Goal: Information Seeking & Learning: Learn about a topic

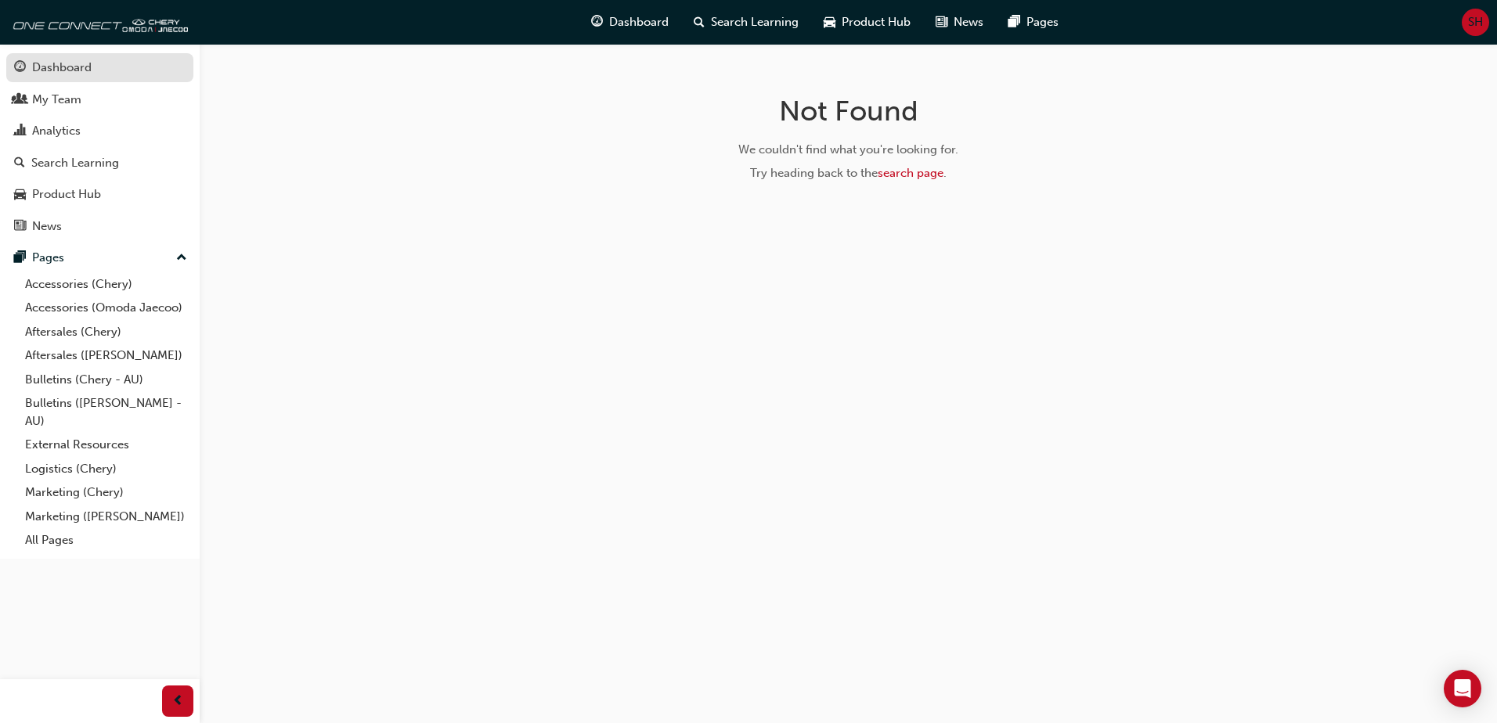
click at [56, 63] on div "Dashboard" at bounding box center [61, 68] width 59 height 18
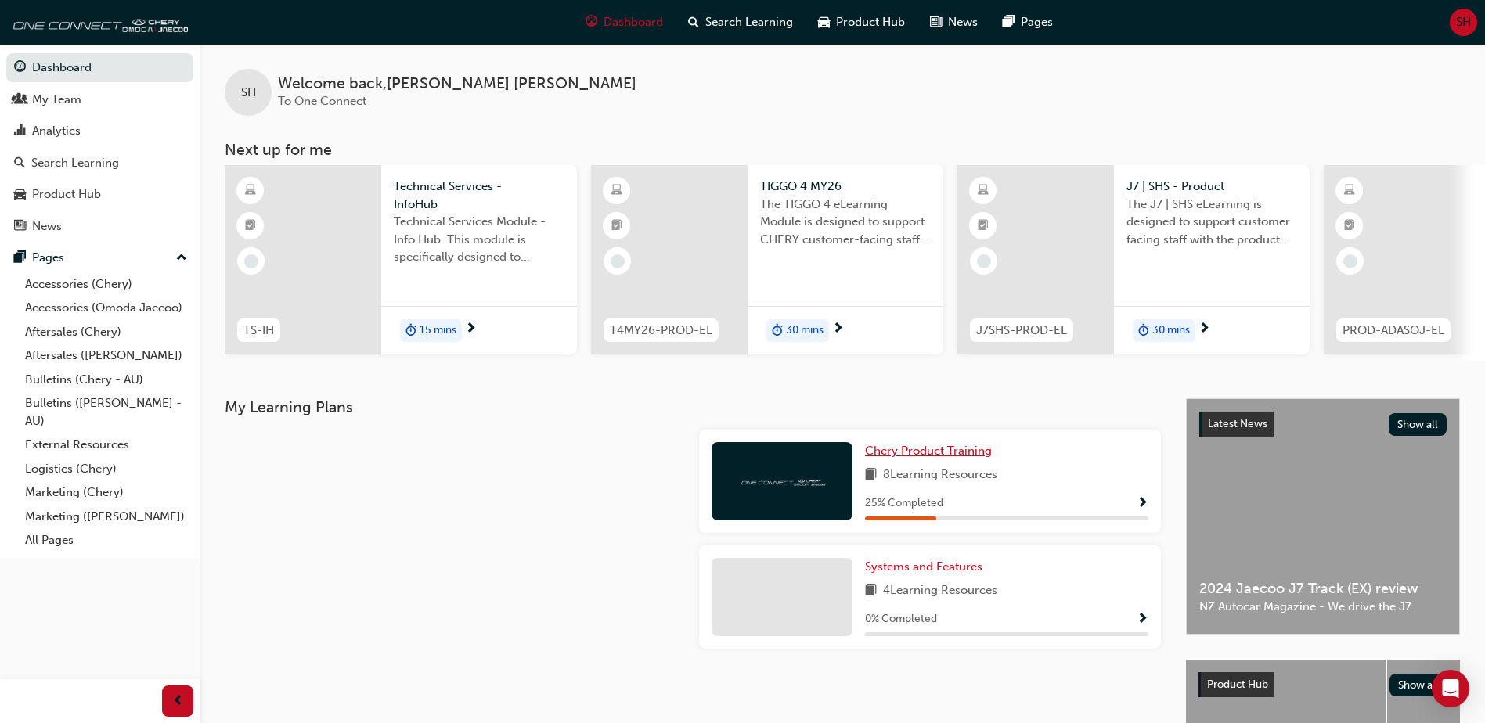
click at [919, 457] on span "Chery Product Training" at bounding box center [928, 451] width 127 height 14
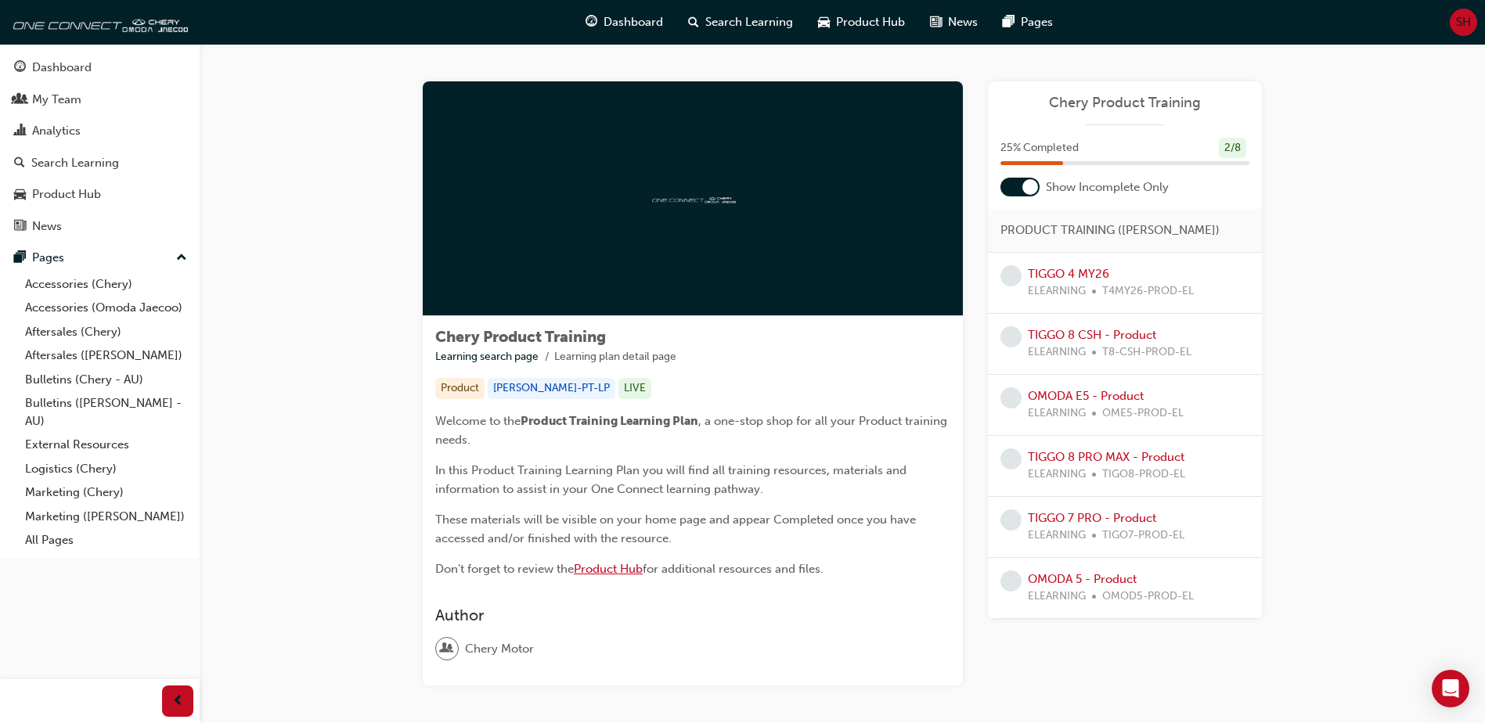
click at [627, 569] on span "Product Hub" at bounding box center [608, 569] width 69 height 14
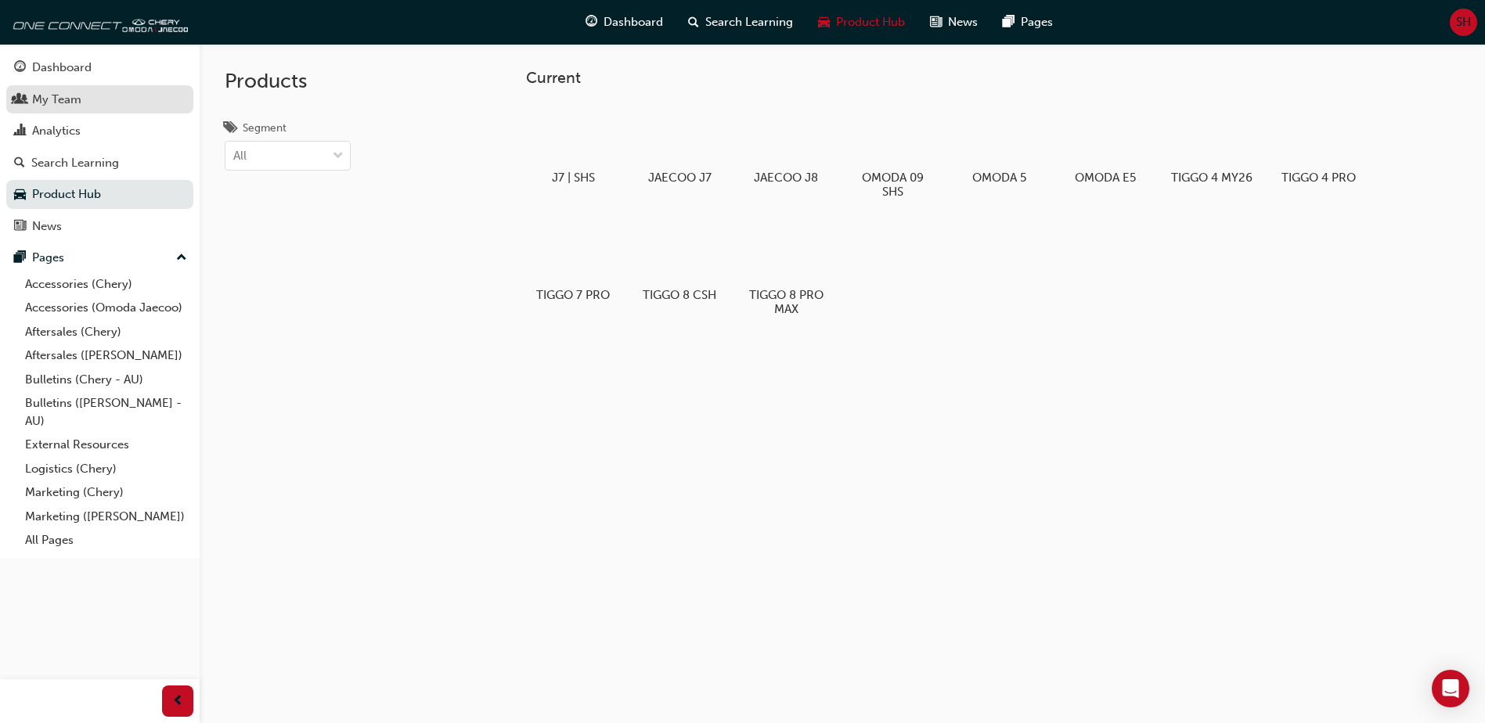
click at [58, 103] on div "My Team" at bounding box center [56, 100] width 49 height 18
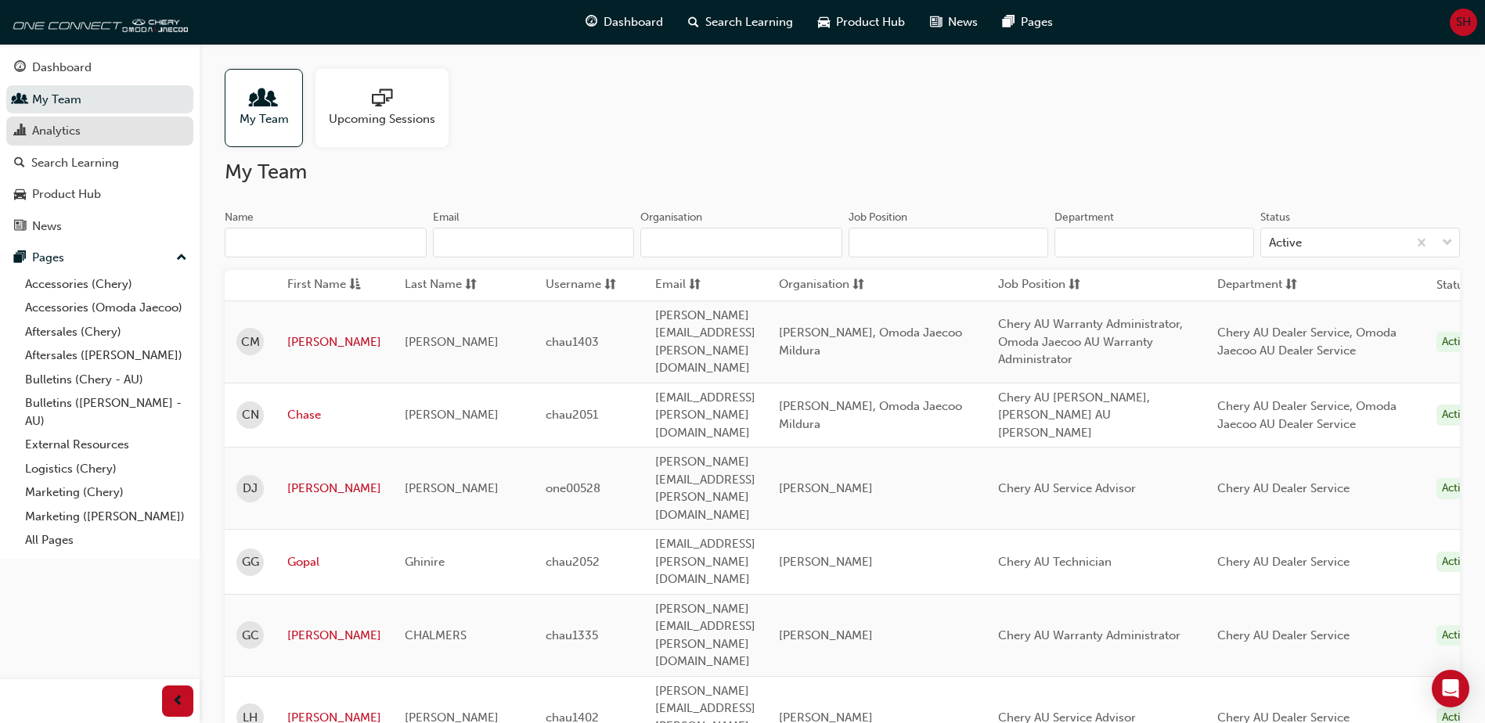
click at [39, 139] on div "Analytics" at bounding box center [56, 131] width 49 height 18
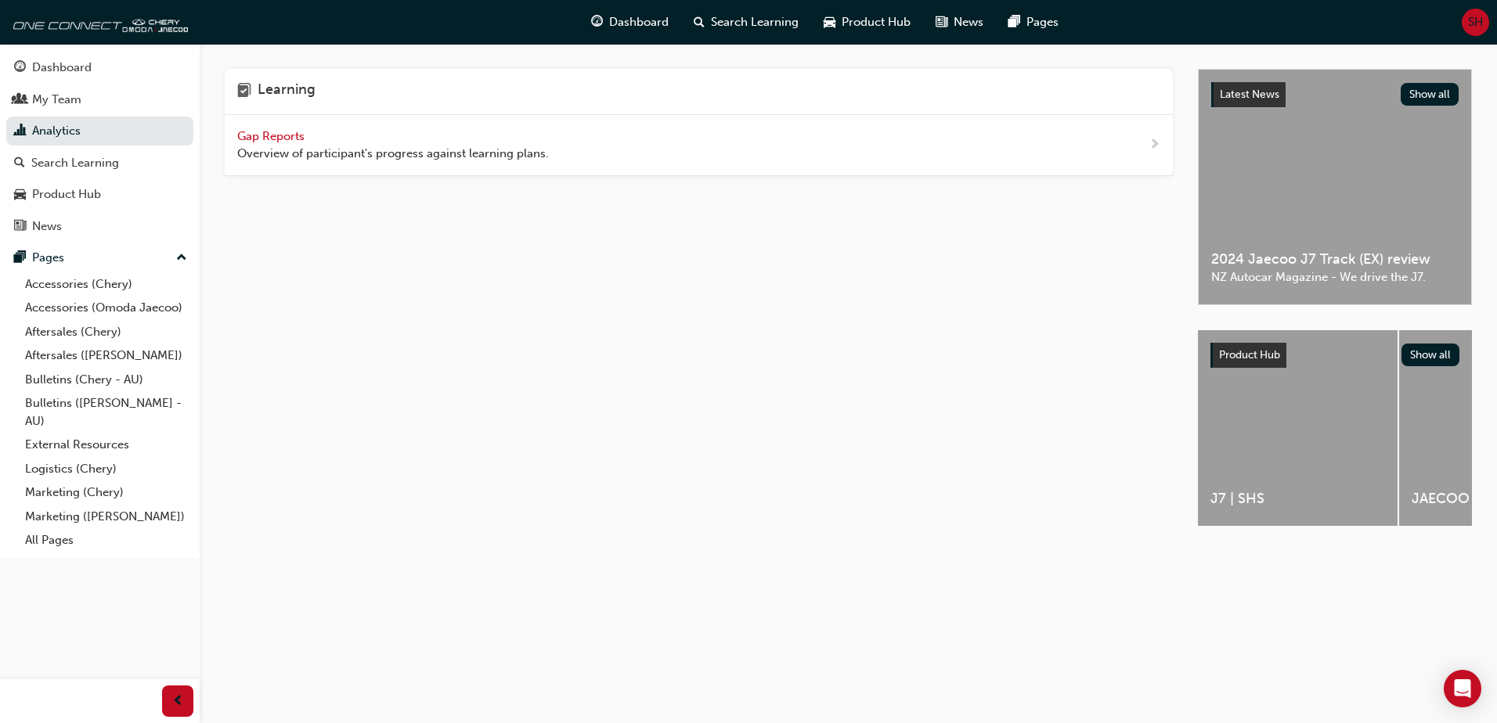
click at [276, 138] on span "Gap Reports" at bounding box center [272, 136] width 70 height 14
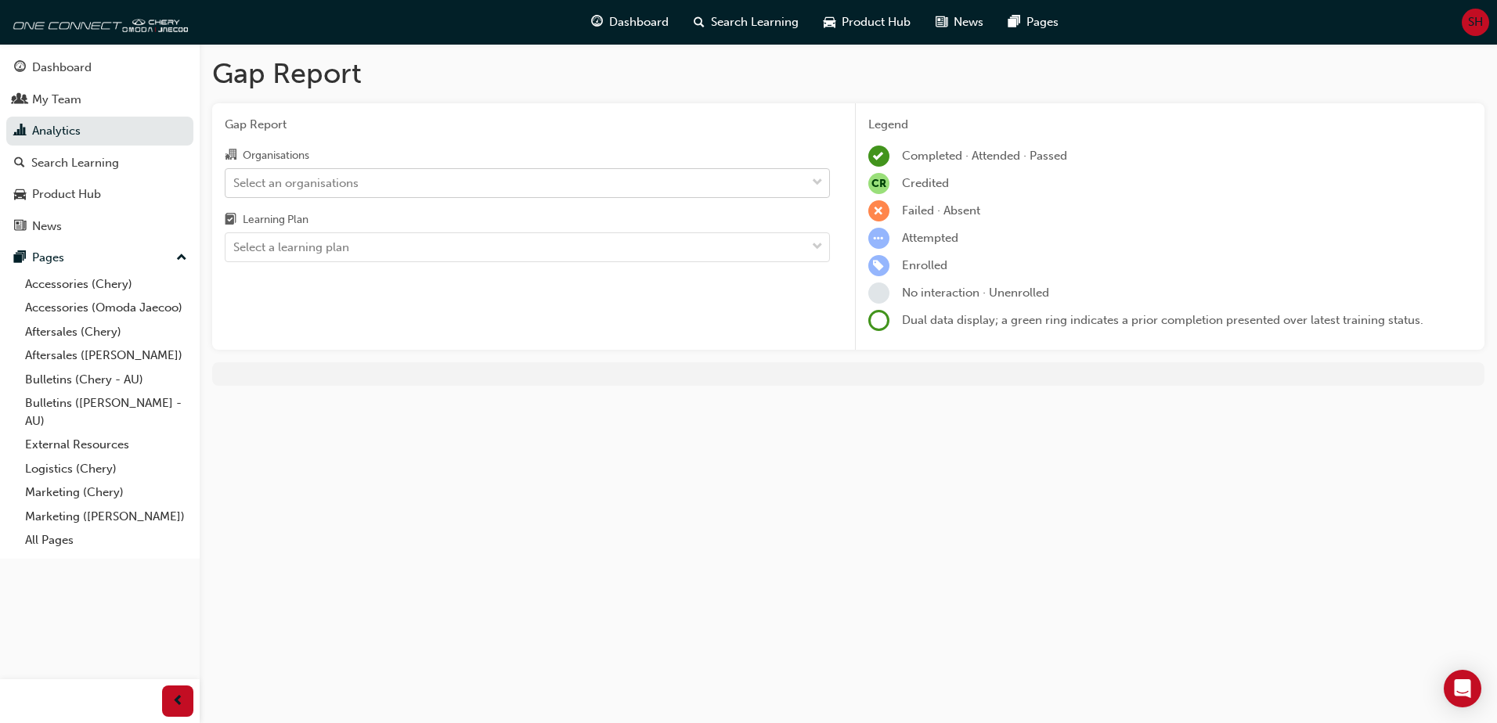
click at [421, 189] on div "Select an organisations" at bounding box center [515, 182] width 580 height 27
click at [235, 189] on input "Organisations Select an organisations" at bounding box center [234, 181] width 2 height 13
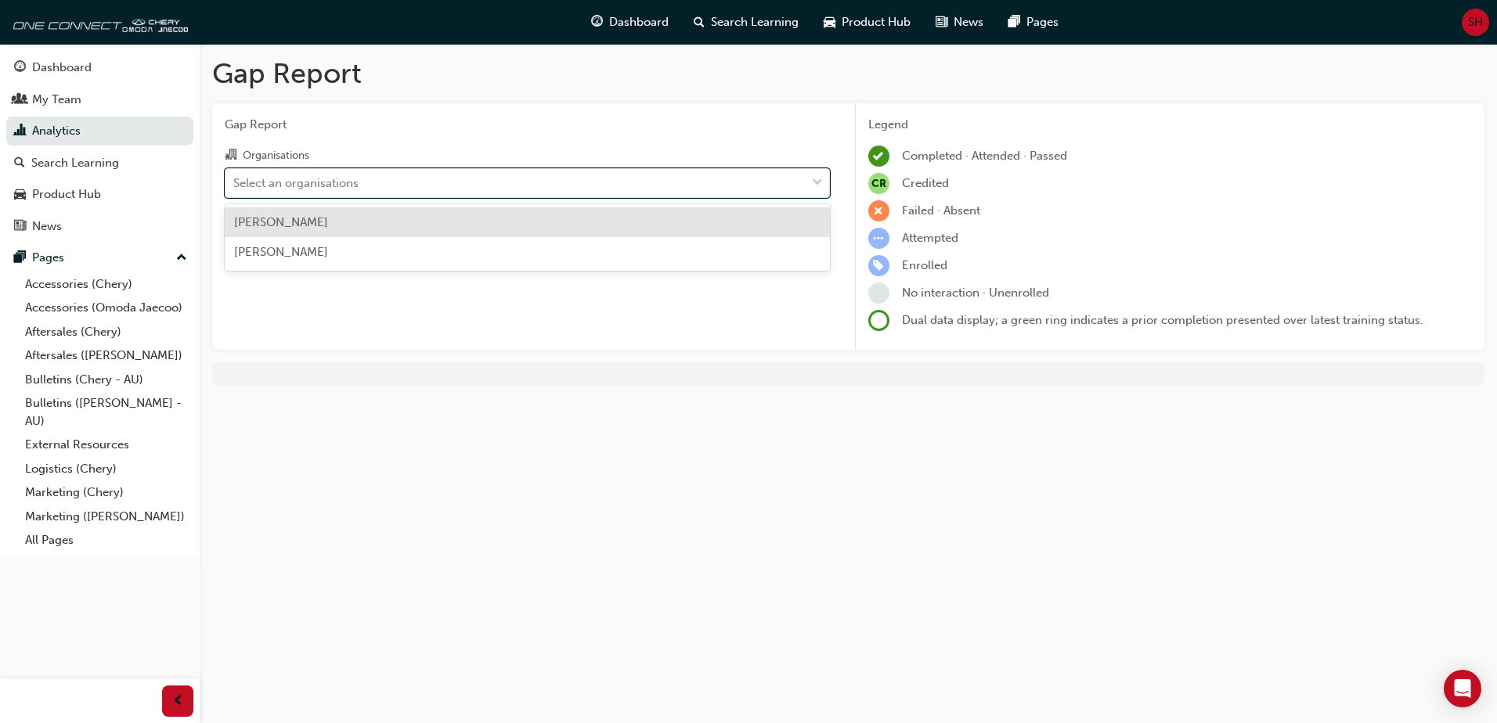
click at [281, 220] on span "[PERSON_NAME]" at bounding box center [281, 222] width 94 height 14
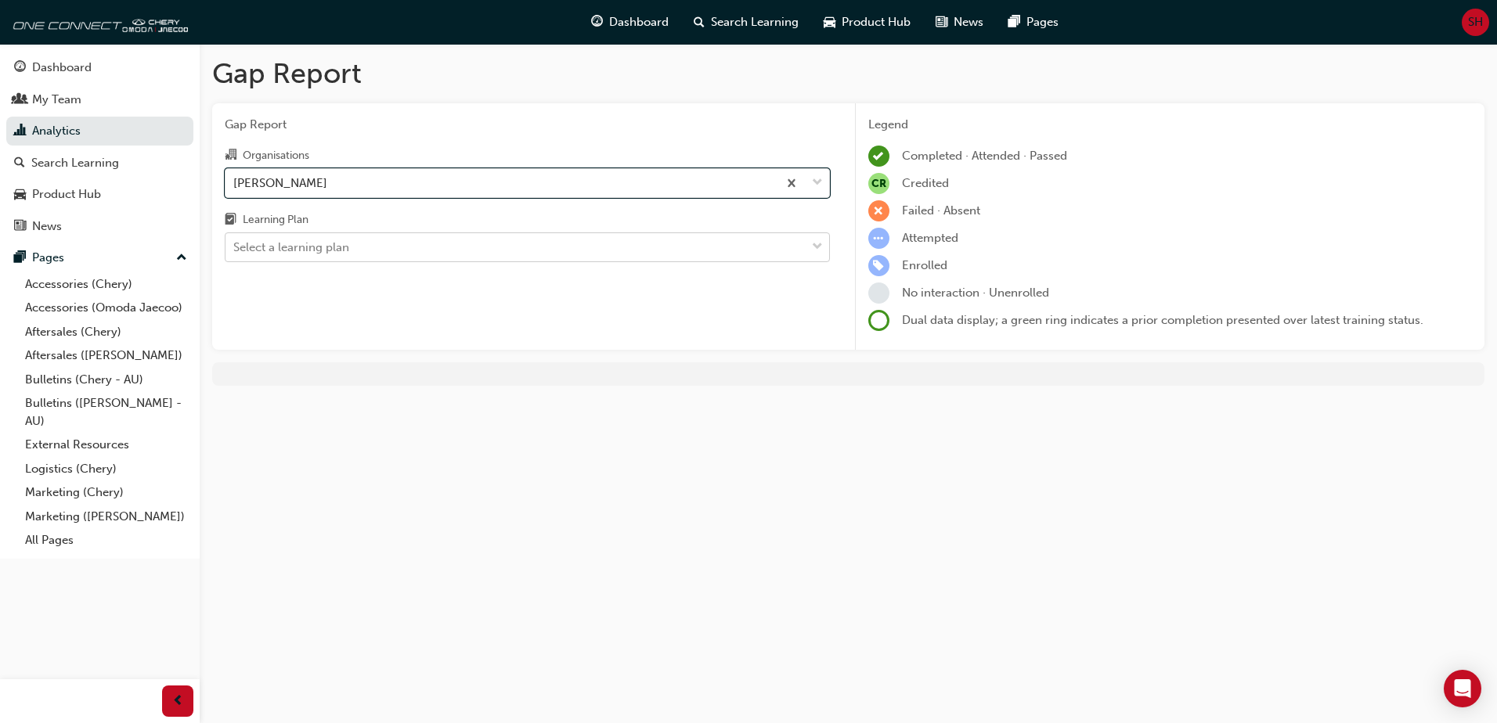
click at [814, 254] on span "down-icon" at bounding box center [817, 247] width 11 height 20
click at [235, 254] on input "Learning Plan Select a learning plan" at bounding box center [234, 246] width 2 height 13
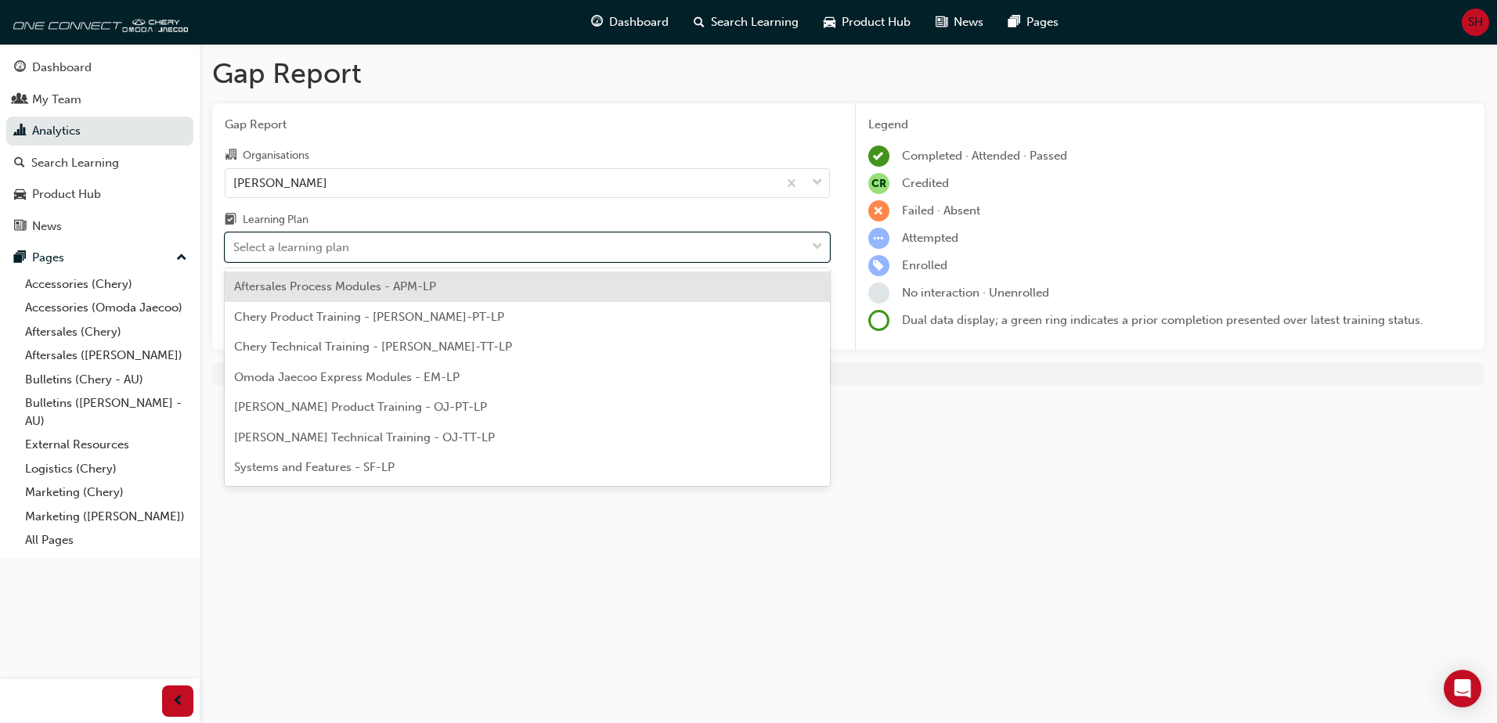
click at [365, 290] on span "Aftersales Process Modules - APM-LP" at bounding box center [335, 286] width 202 height 14
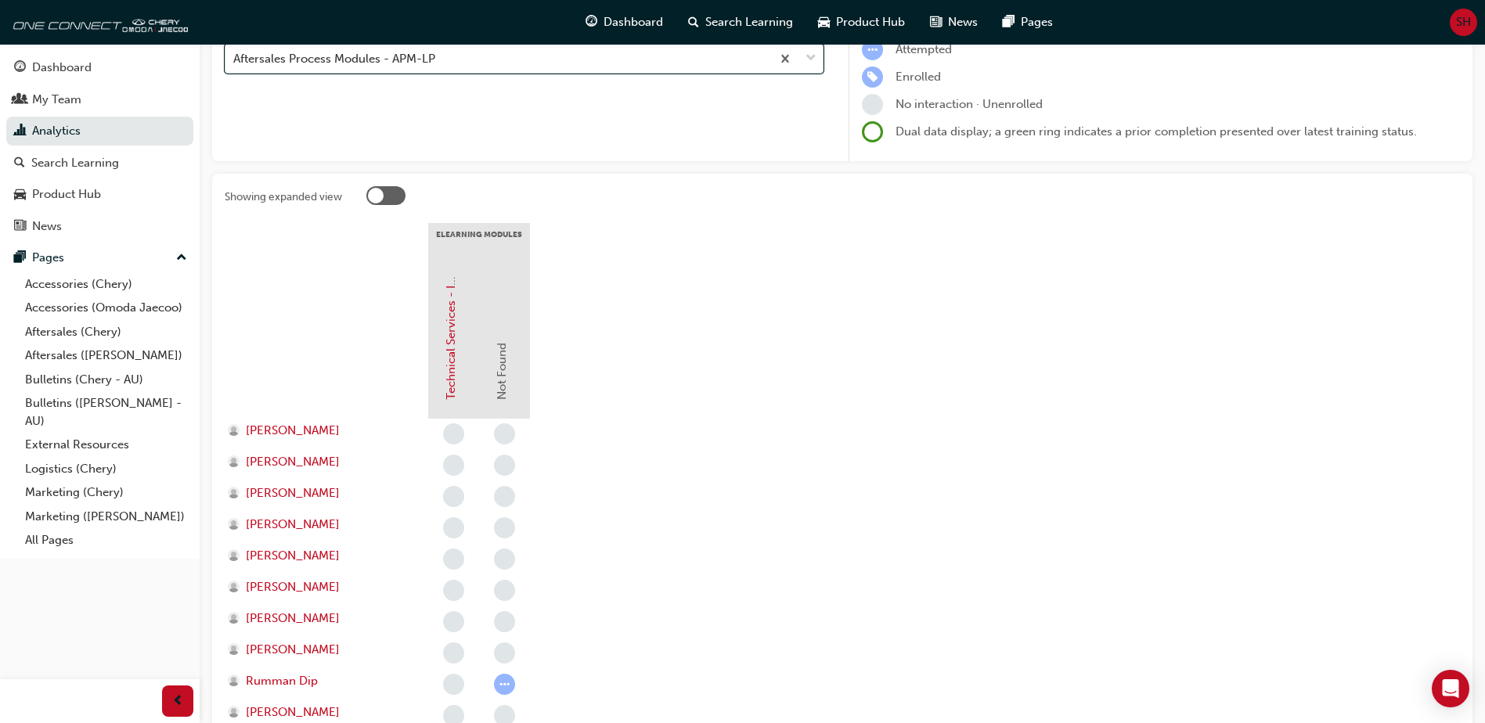
scroll to position [187, 0]
click at [453, 384] on link "Technical Services - InfoHub" at bounding box center [451, 324] width 14 height 155
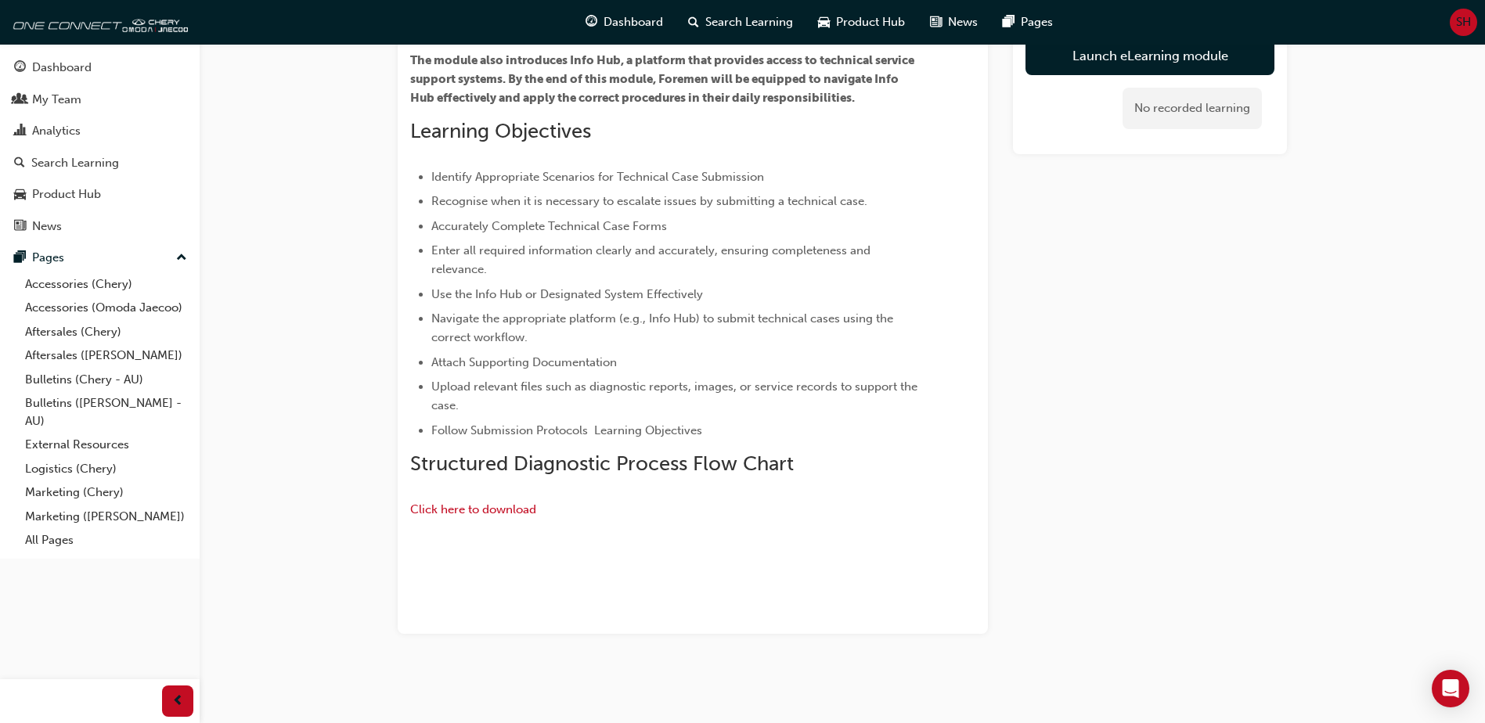
scroll to position [499, 0]
click at [476, 269] on div "Overview Technical Services Module - Info Hub This module is specifically desig…" at bounding box center [664, 238] width 509 height 669
click at [467, 503] on span "Click here to download" at bounding box center [473, 510] width 126 height 14
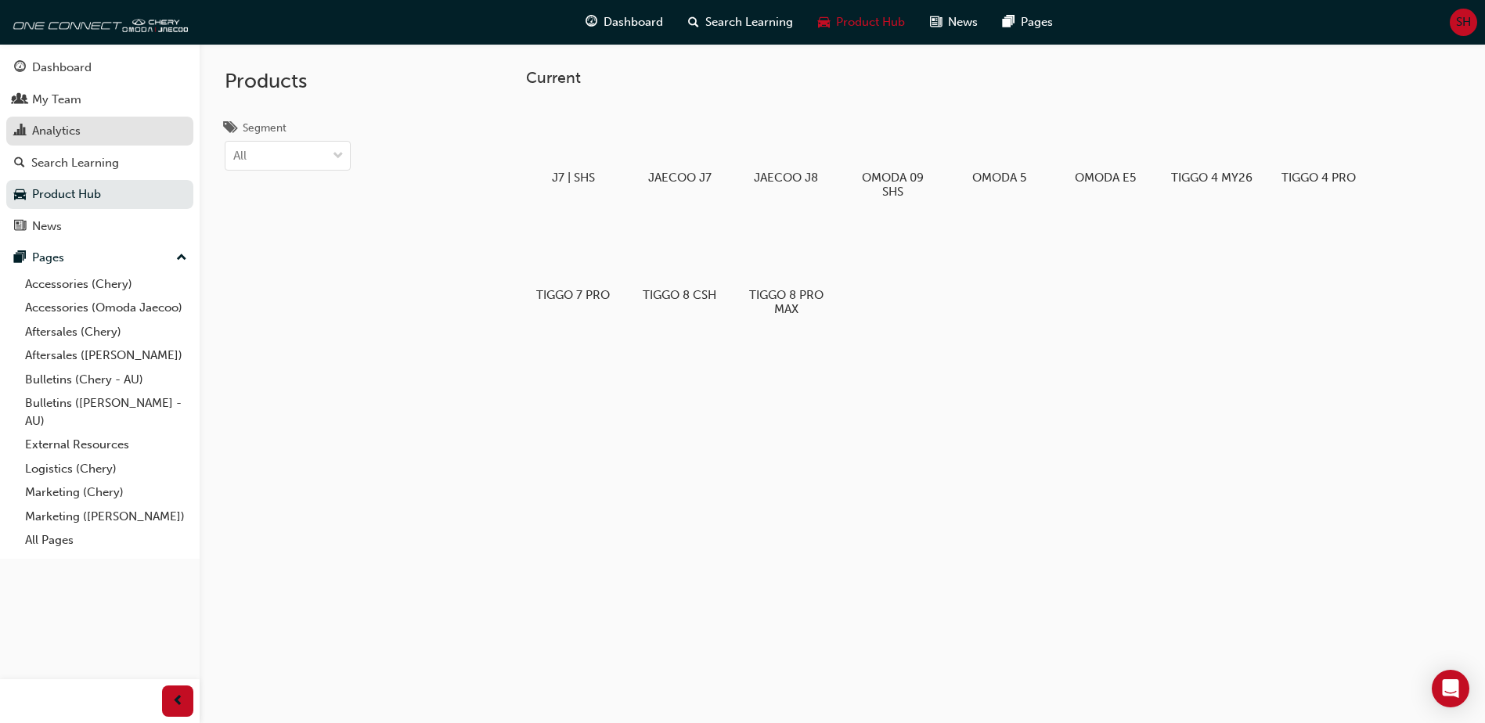
click at [60, 135] on div "Analytics" at bounding box center [56, 131] width 49 height 18
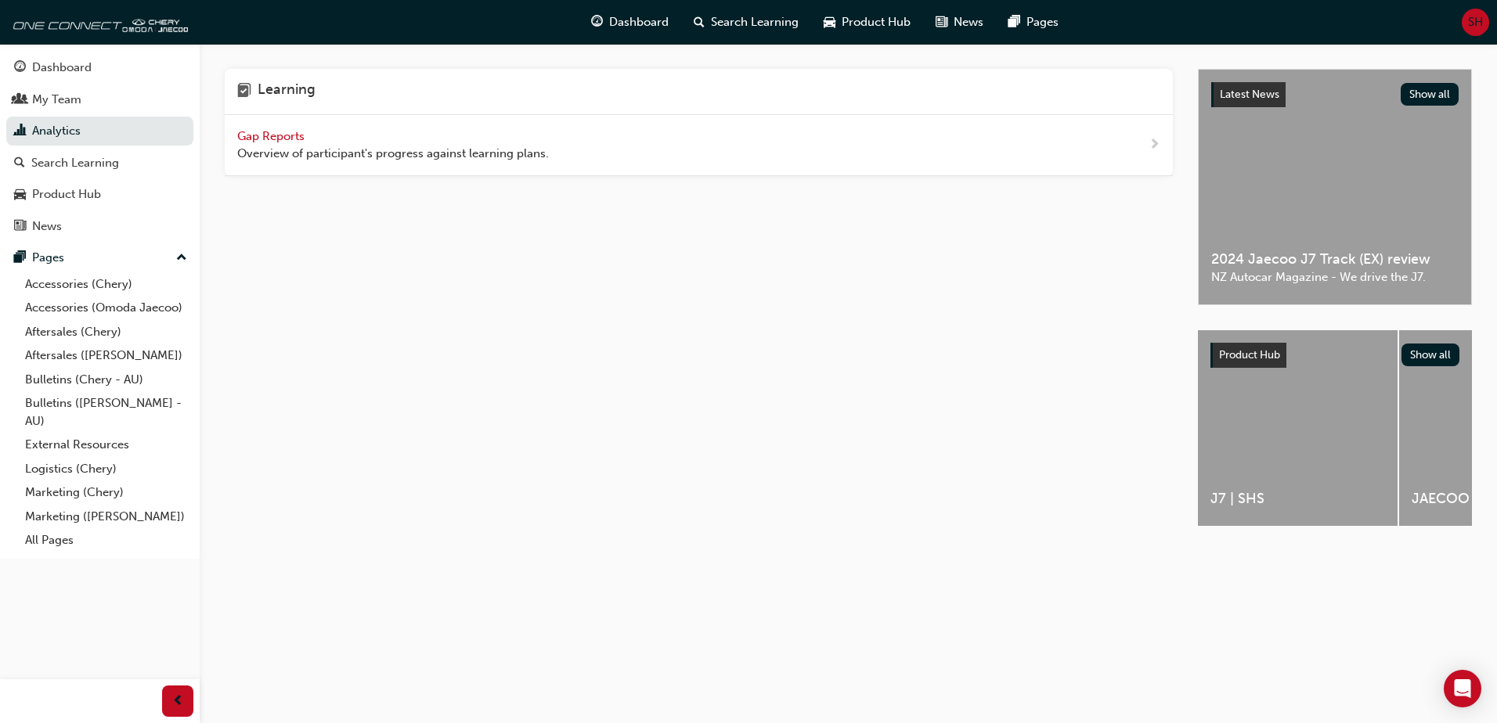
click at [280, 140] on span "Gap Reports" at bounding box center [272, 136] width 70 height 14
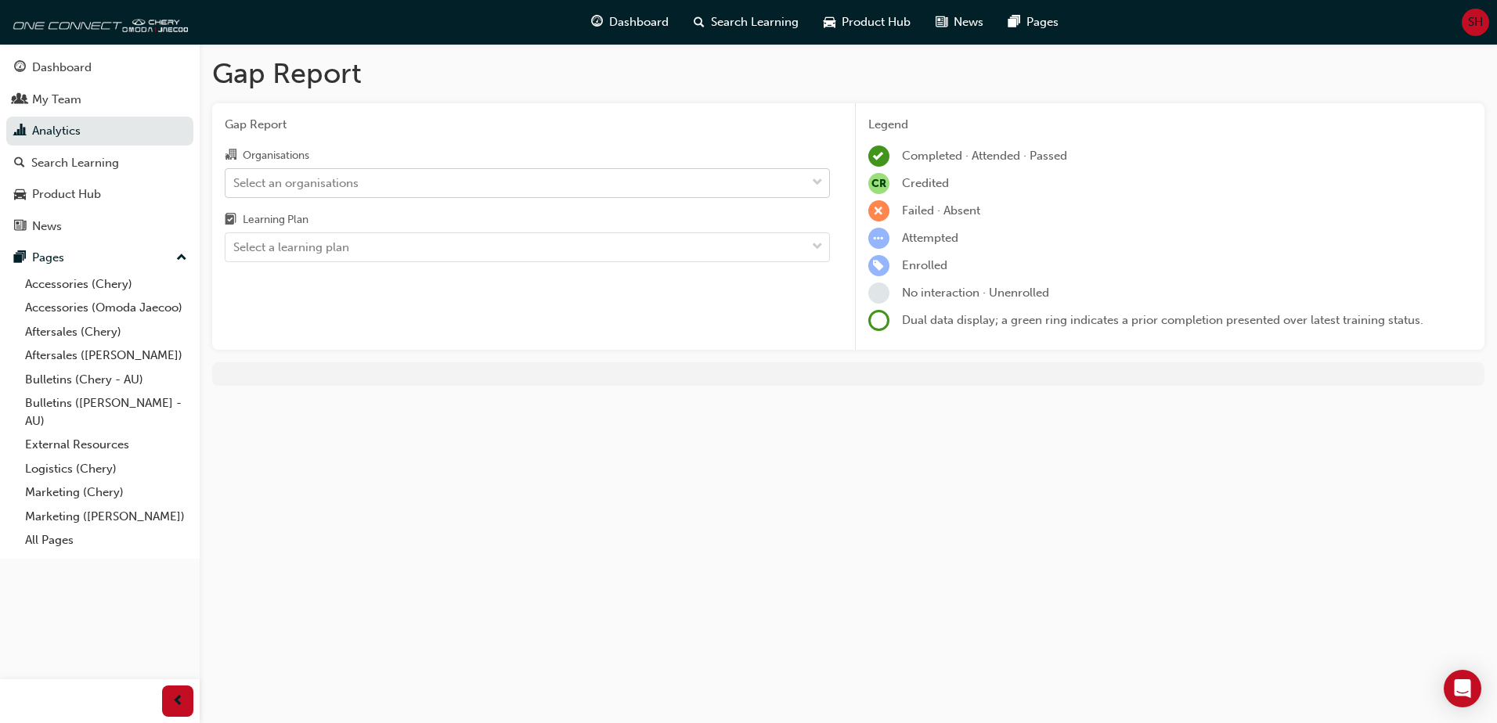
click at [596, 176] on div "Select an organisations" at bounding box center [515, 182] width 580 height 27
click at [235, 176] on input "Organisations Select an organisations" at bounding box center [234, 181] width 2 height 13
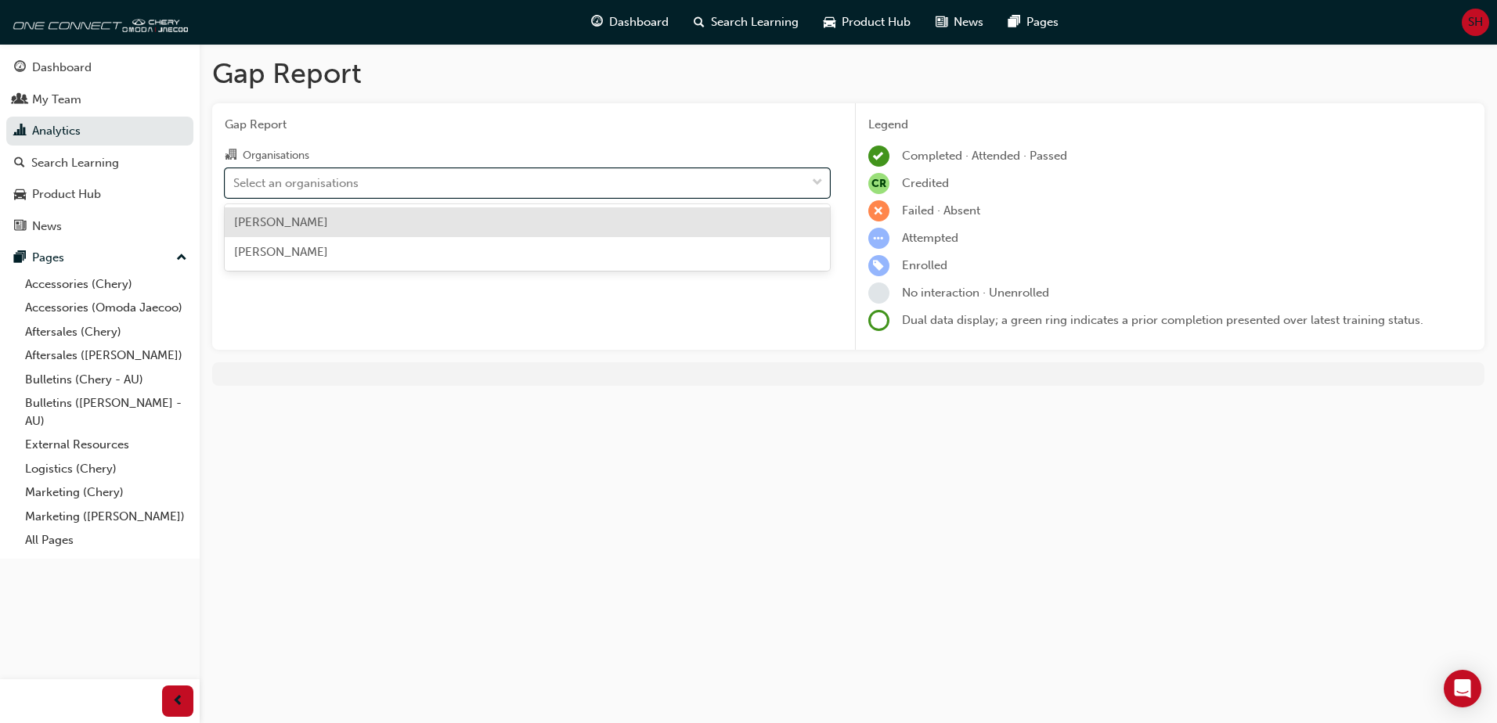
click at [360, 220] on div "[PERSON_NAME]" at bounding box center [527, 222] width 605 height 31
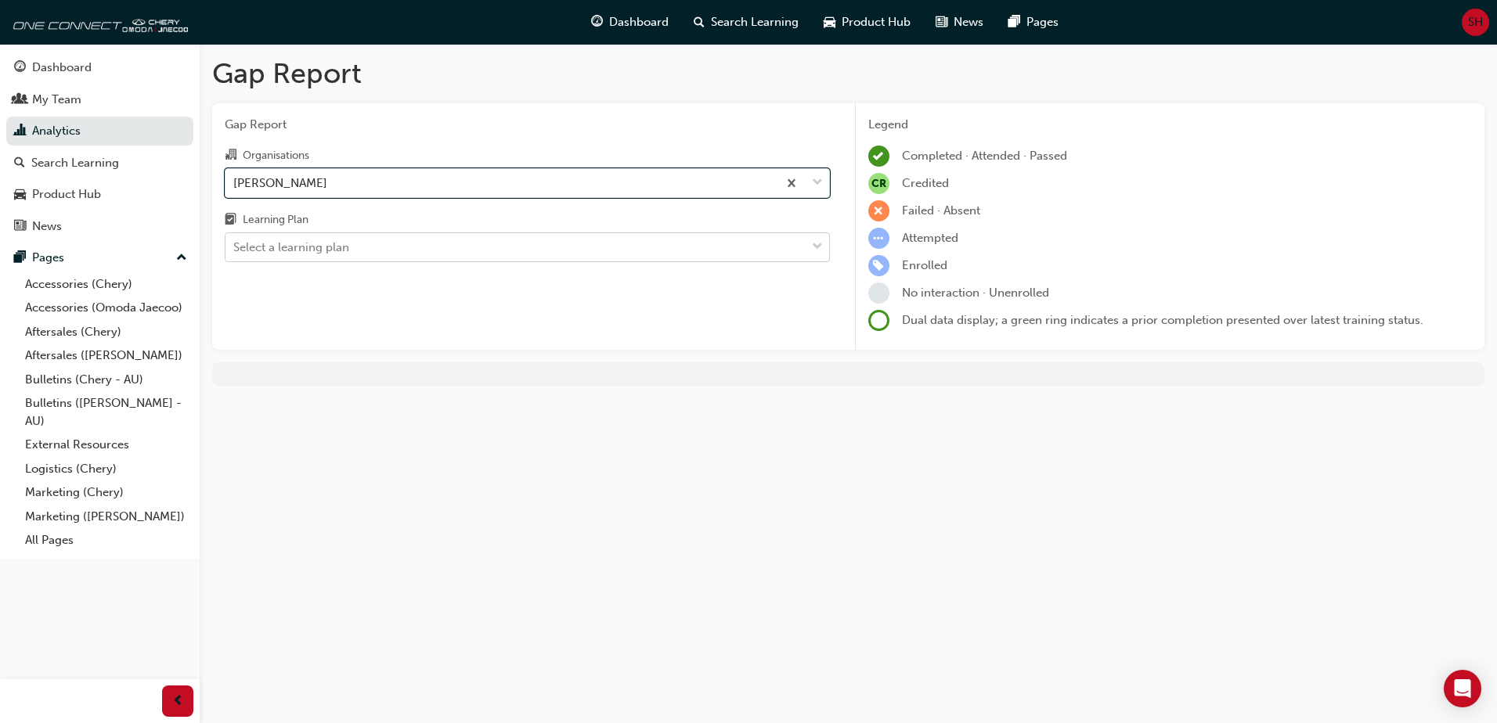
click at [803, 248] on div "Select a learning plan" at bounding box center [515, 247] width 580 height 27
click at [235, 248] on input "Learning Plan Select a learning plan" at bounding box center [234, 246] width 2 height 13
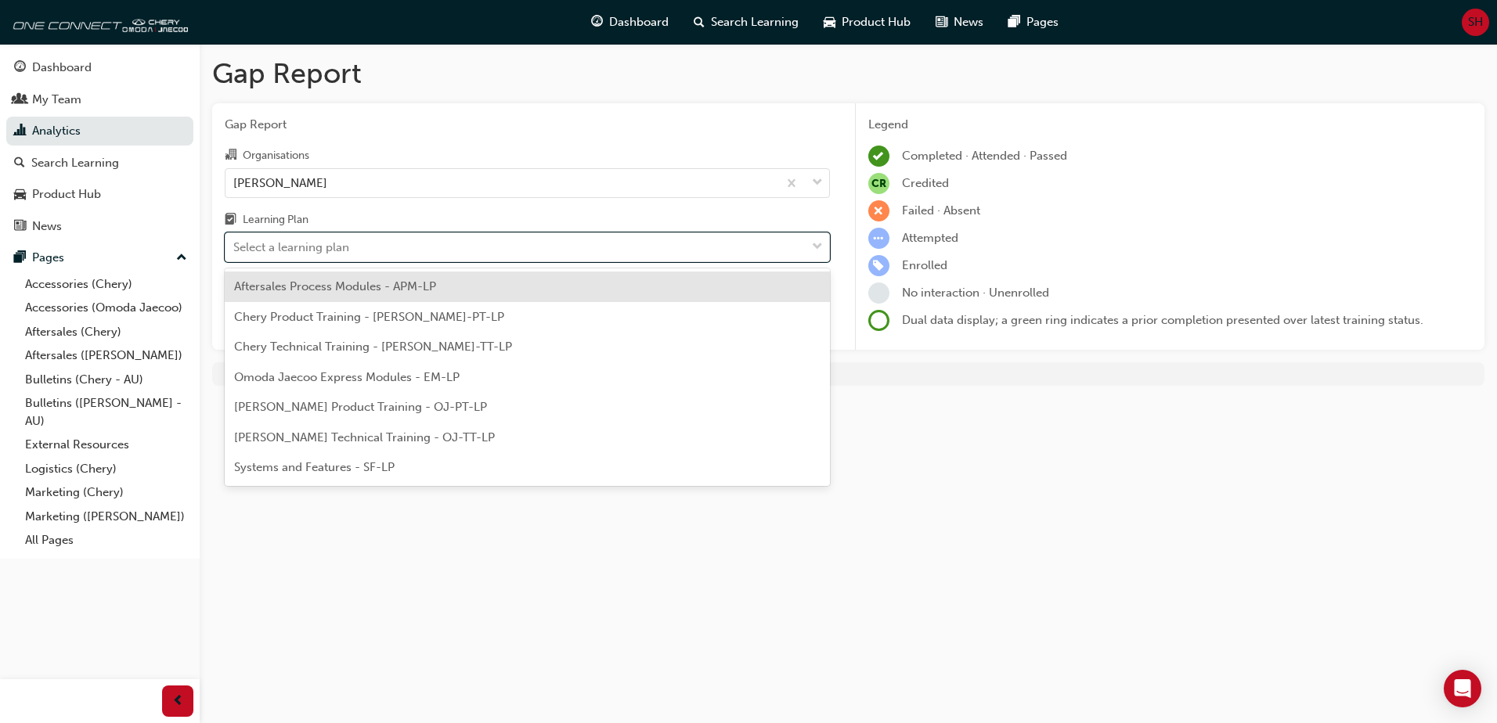
click at [325, 292] on span "Aftersales Process Modules - APM-LP" at bounding box center [335, 286] width 202 height 14
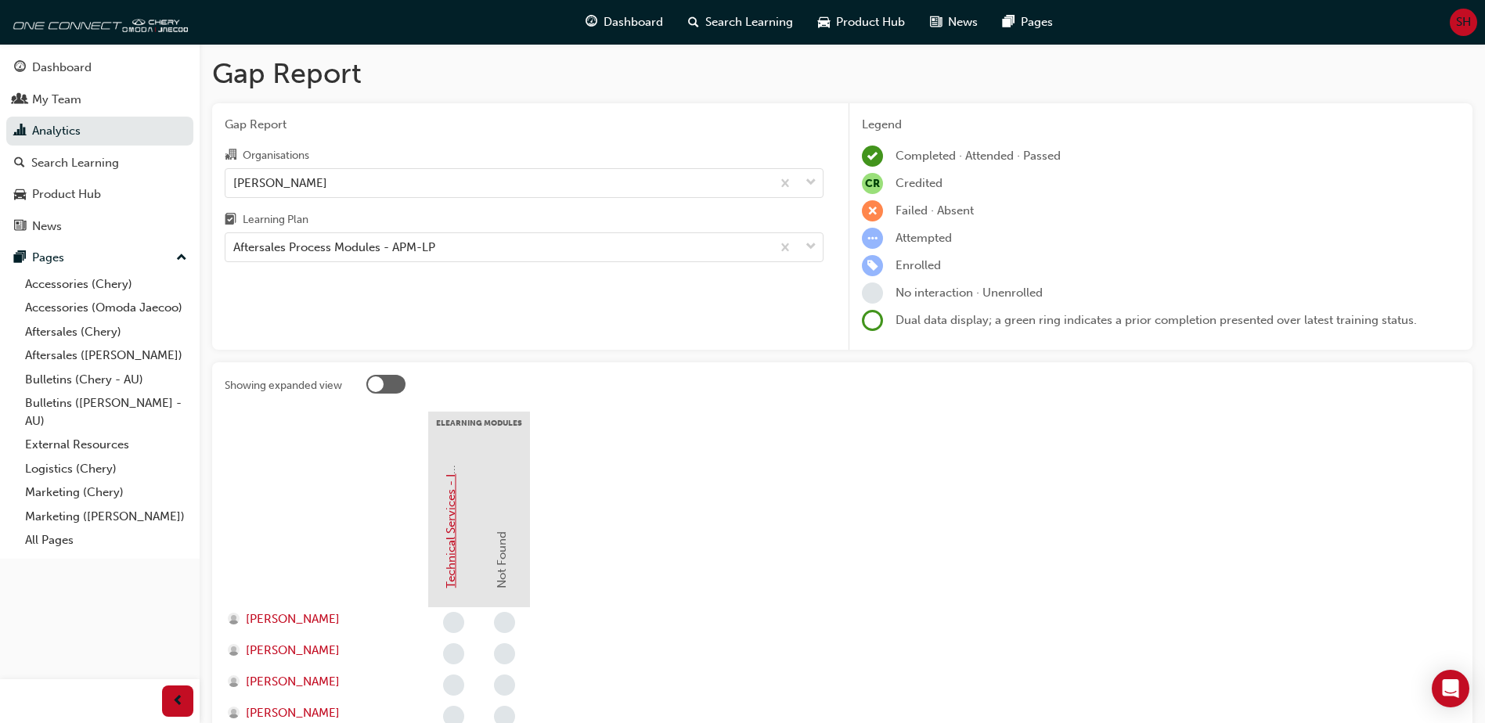
click at [452, 546] on link "Technical Services - InfoHub" at bounding box center [451, 511] width 14 height 155
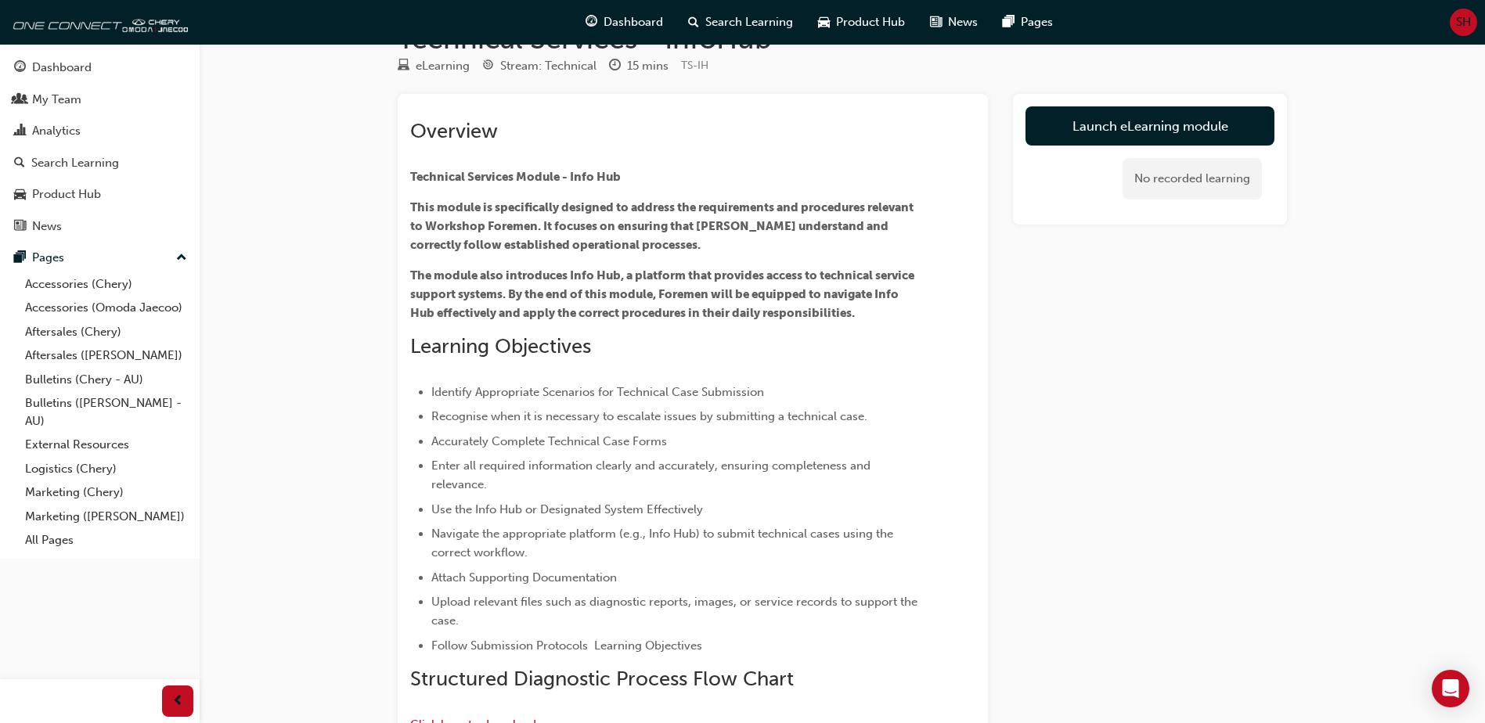
scroll to position [43, 0]
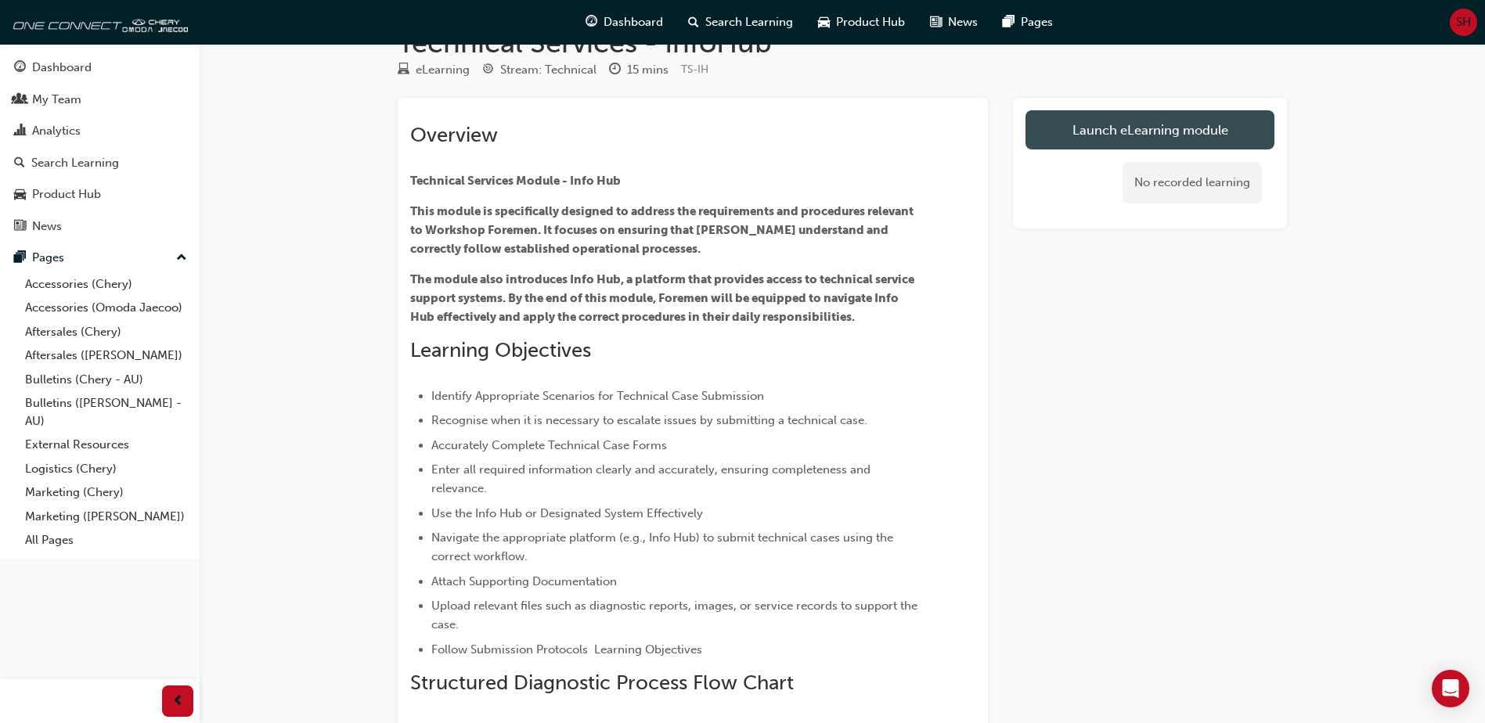
click at [1133, 125] on link "Launch eLearning module" at bounding box center [1149, 129] width 249 height 39
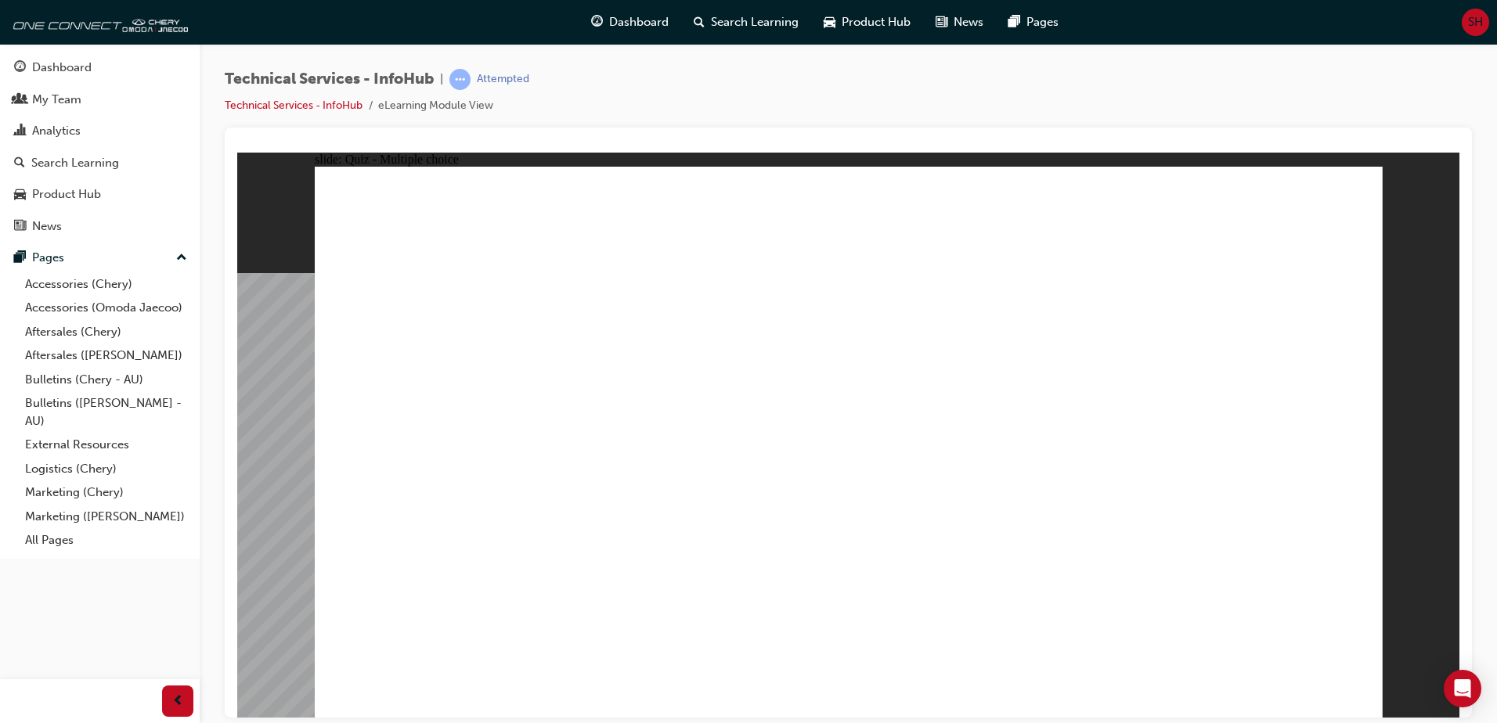
radio input "true"
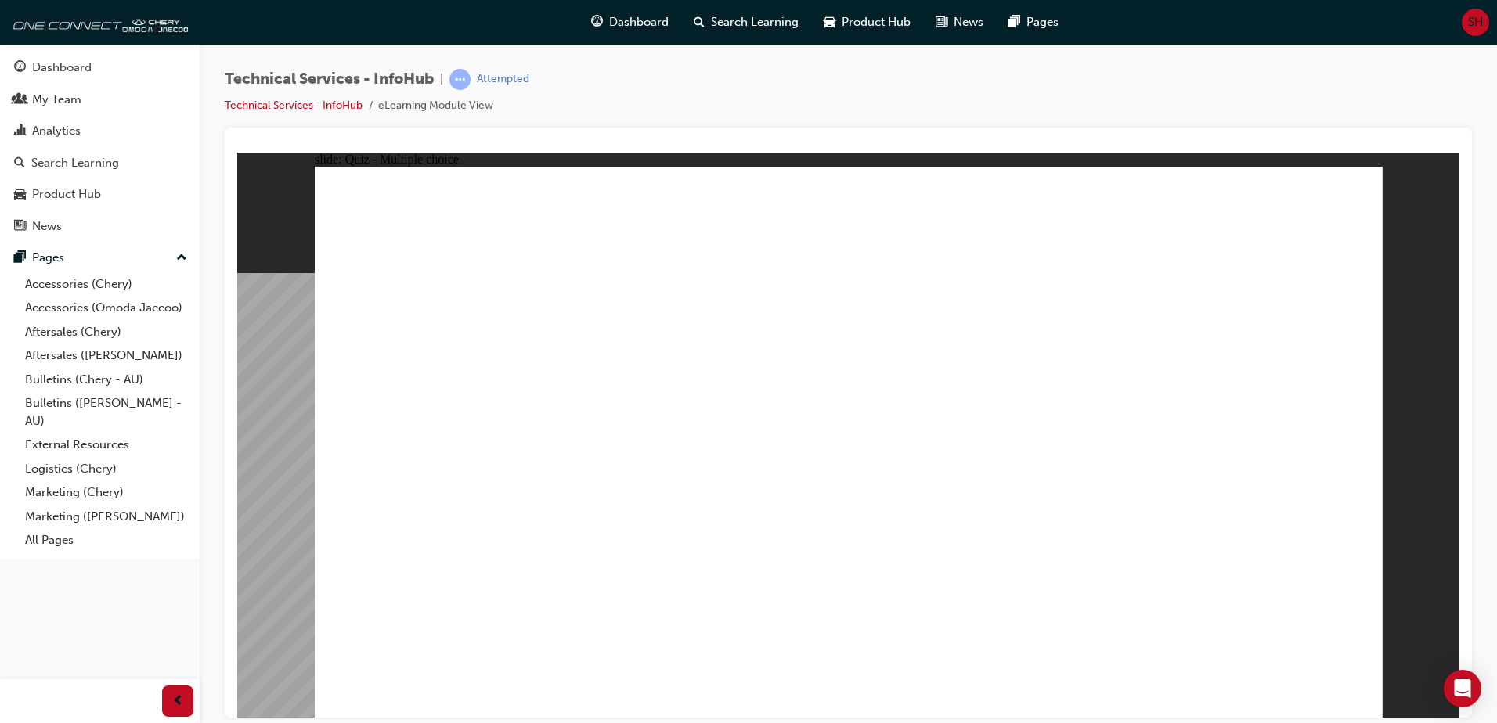
radio input "true"
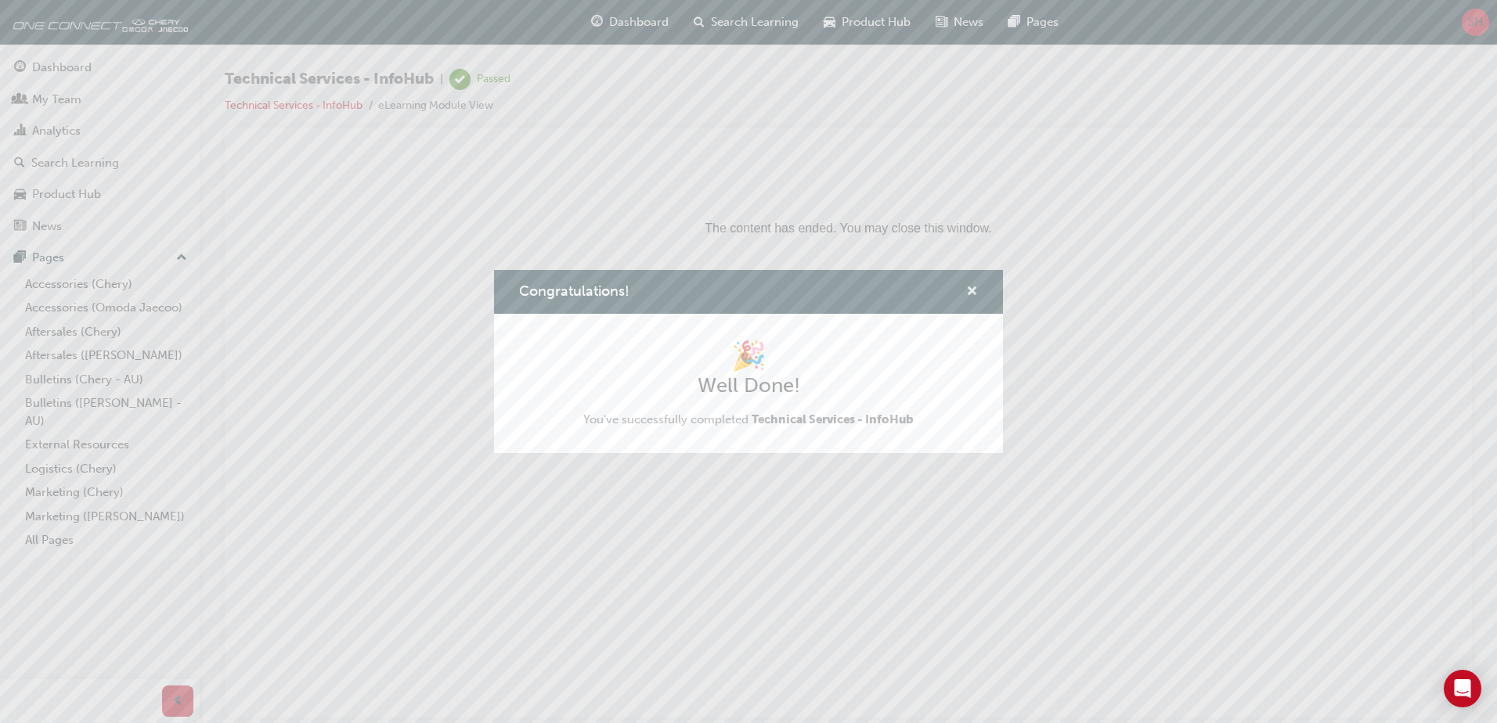
click at [972, 291] on span "cross-icon" at bounding box center [972, 293] width 12 height 14
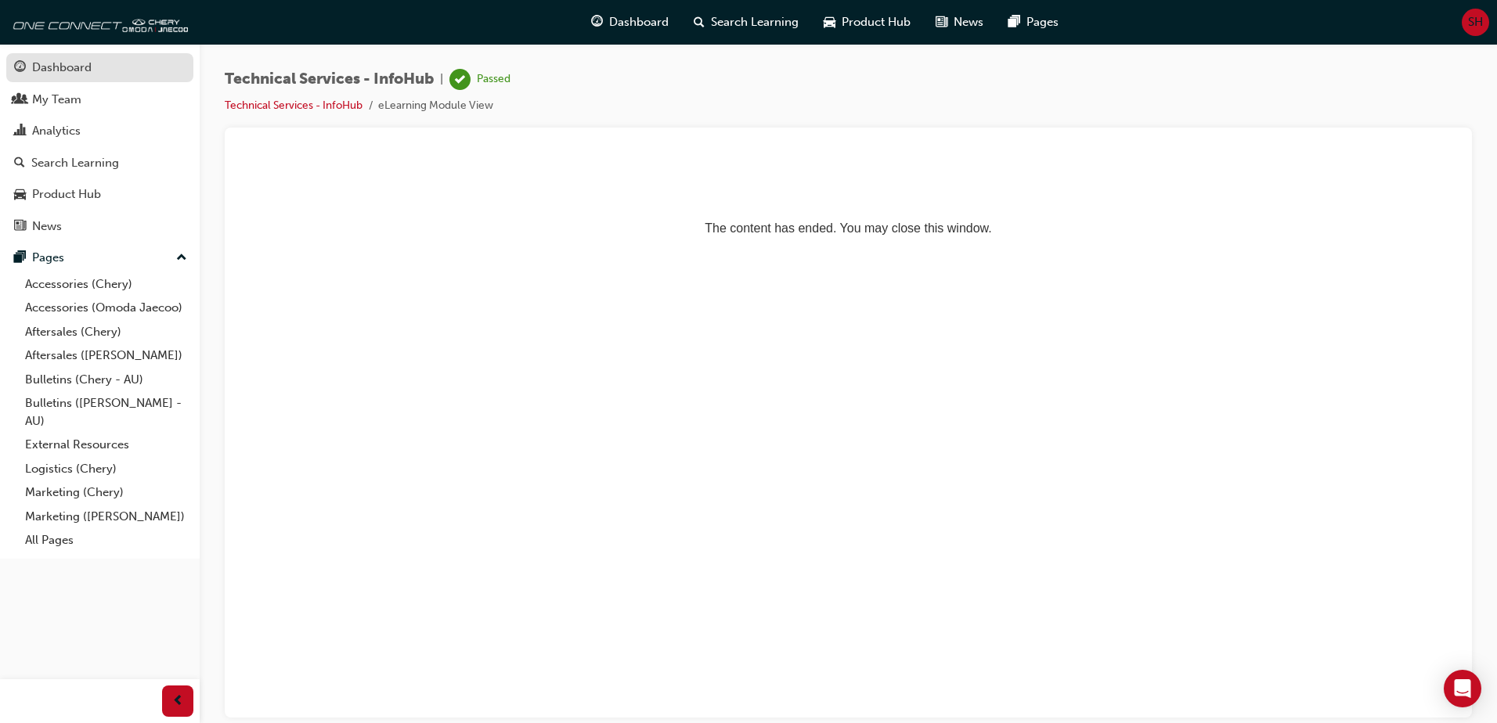
click at [58, 69] on div "Dashboard" at bounding box center [61, 68] width 59 height 18
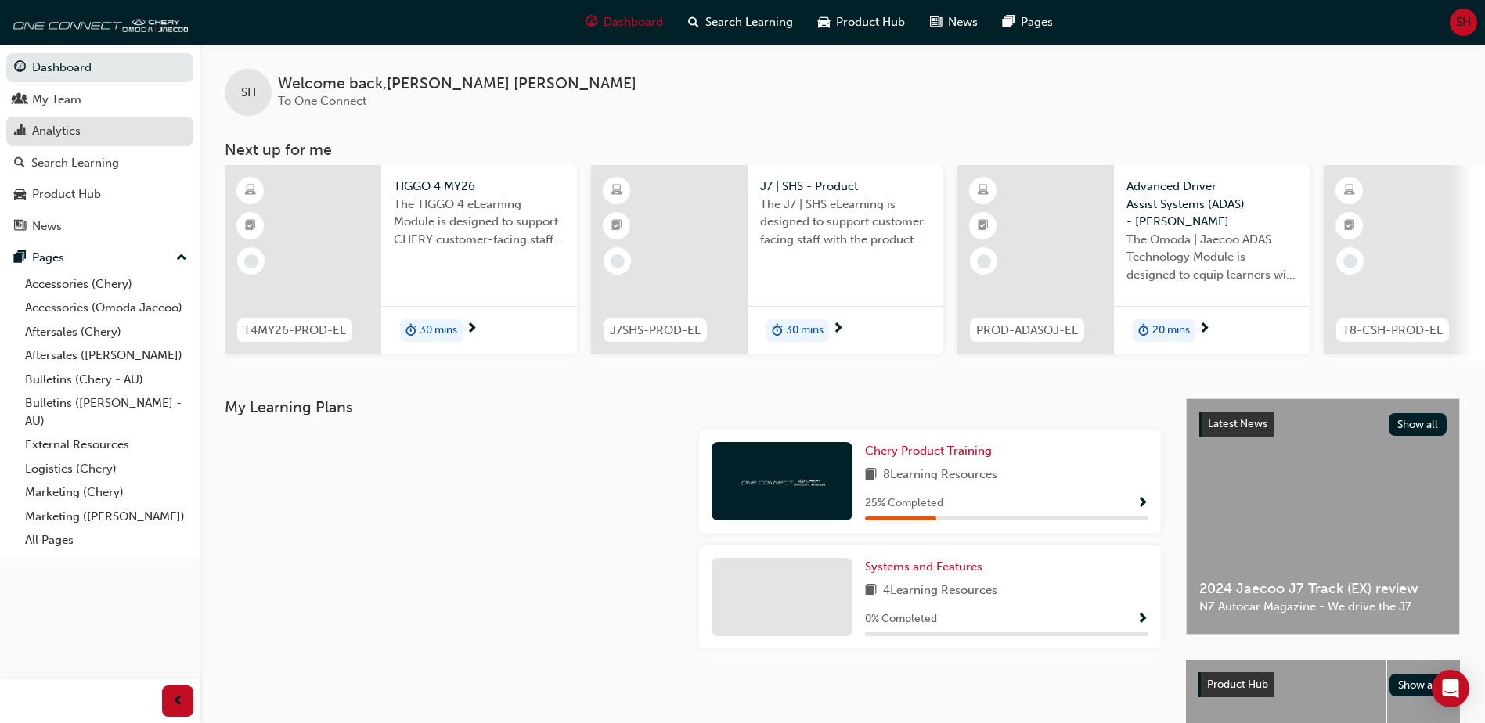
click at [63, 130] on div "Analytics" at bounding box center [56, 131] width 49 height 18
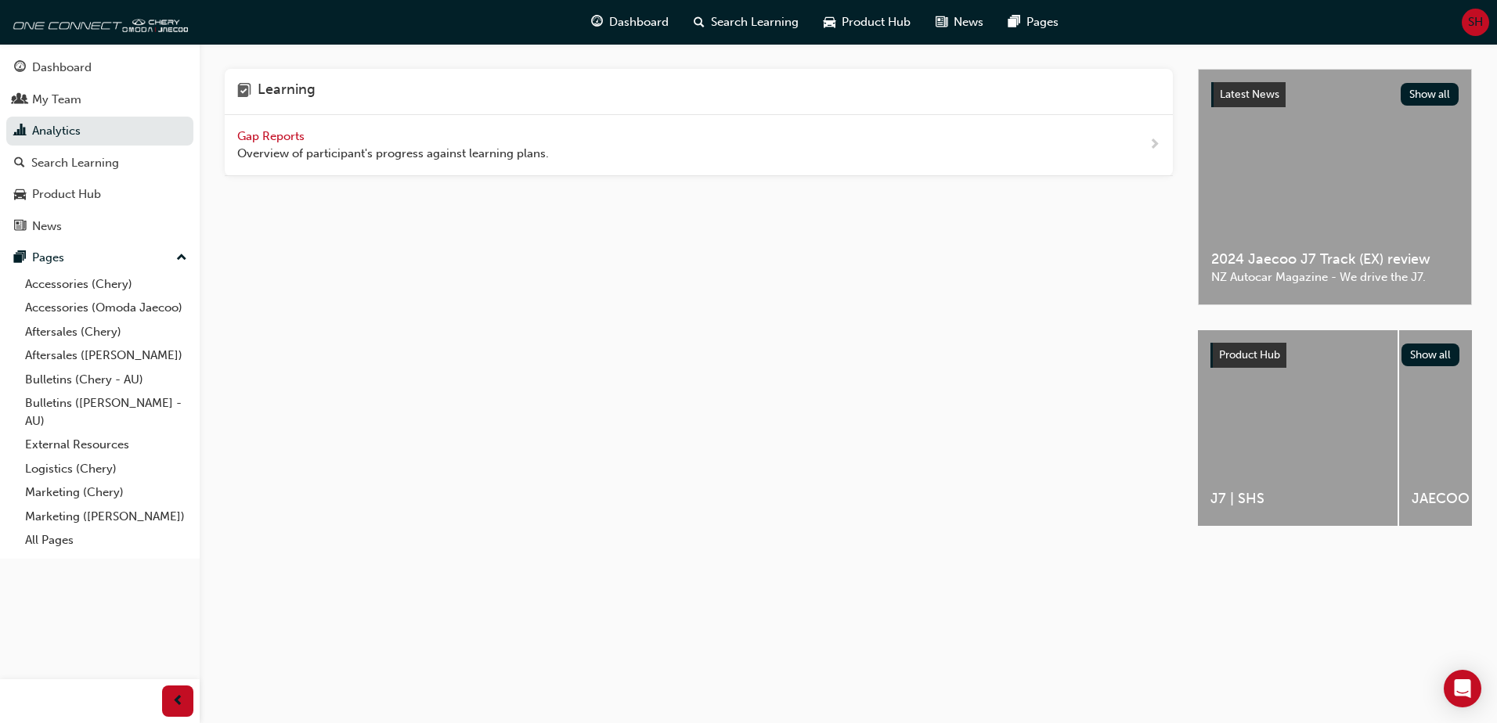
click at [283, 132] on span "Gap Reports" at bounding box center [272, 136] width 70 height 14
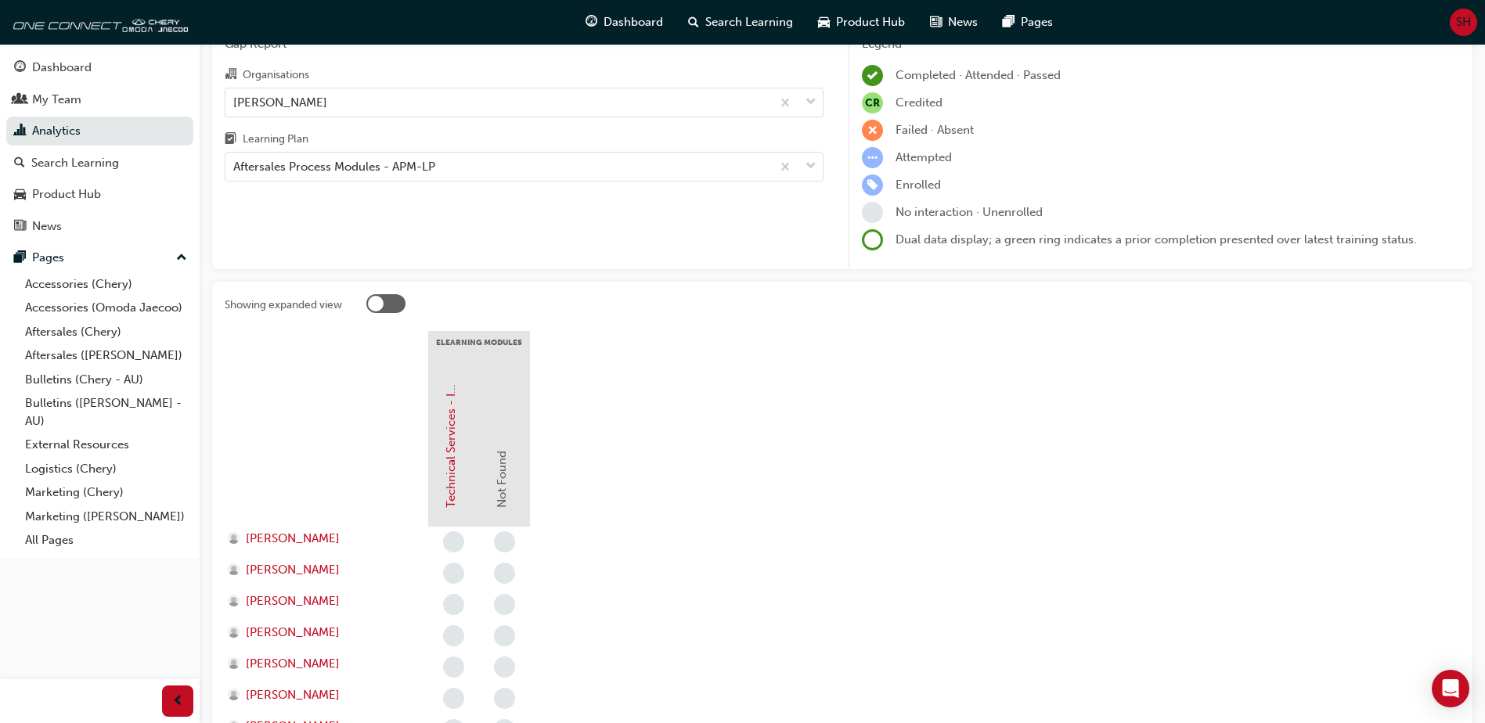
scroll to position [67, 0]
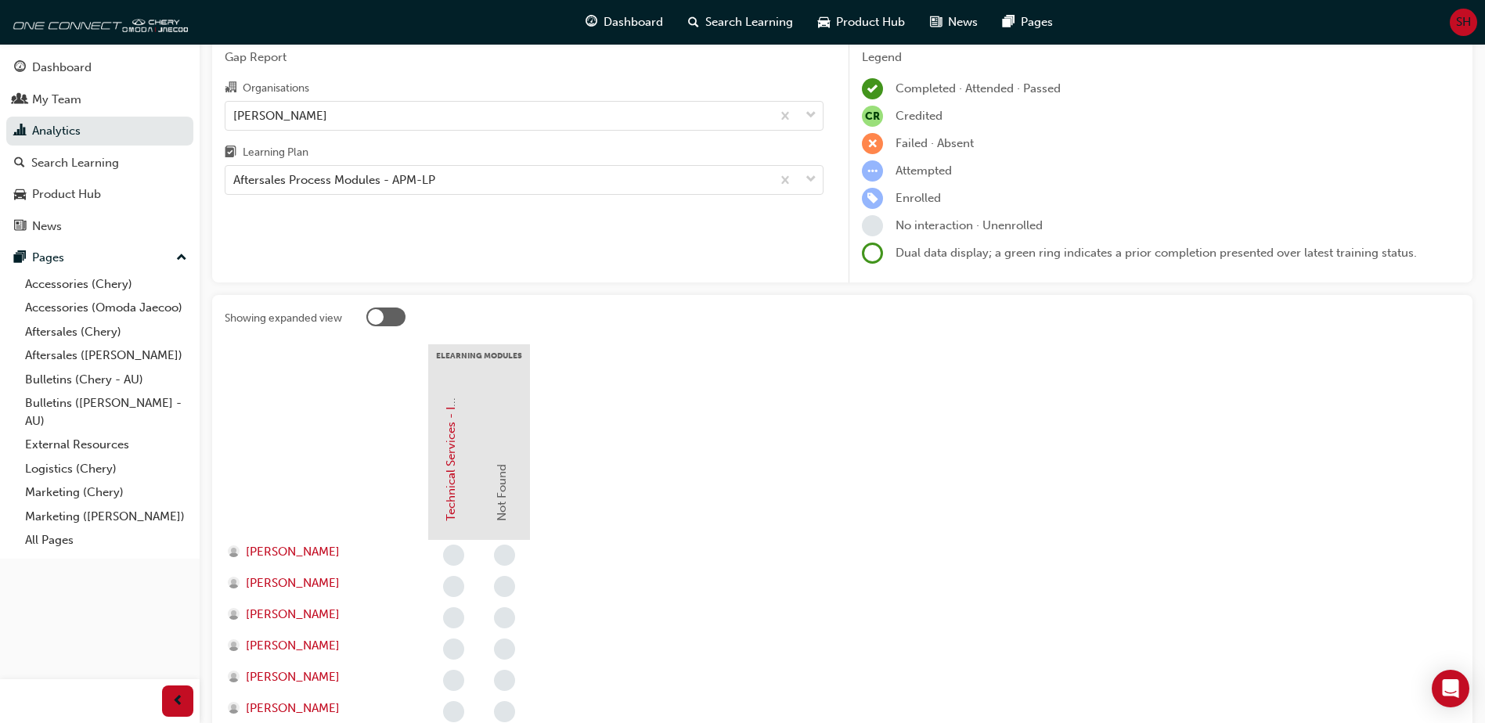
click at [396, 320] on div at bounding box center [385, 317] width 39 height 19
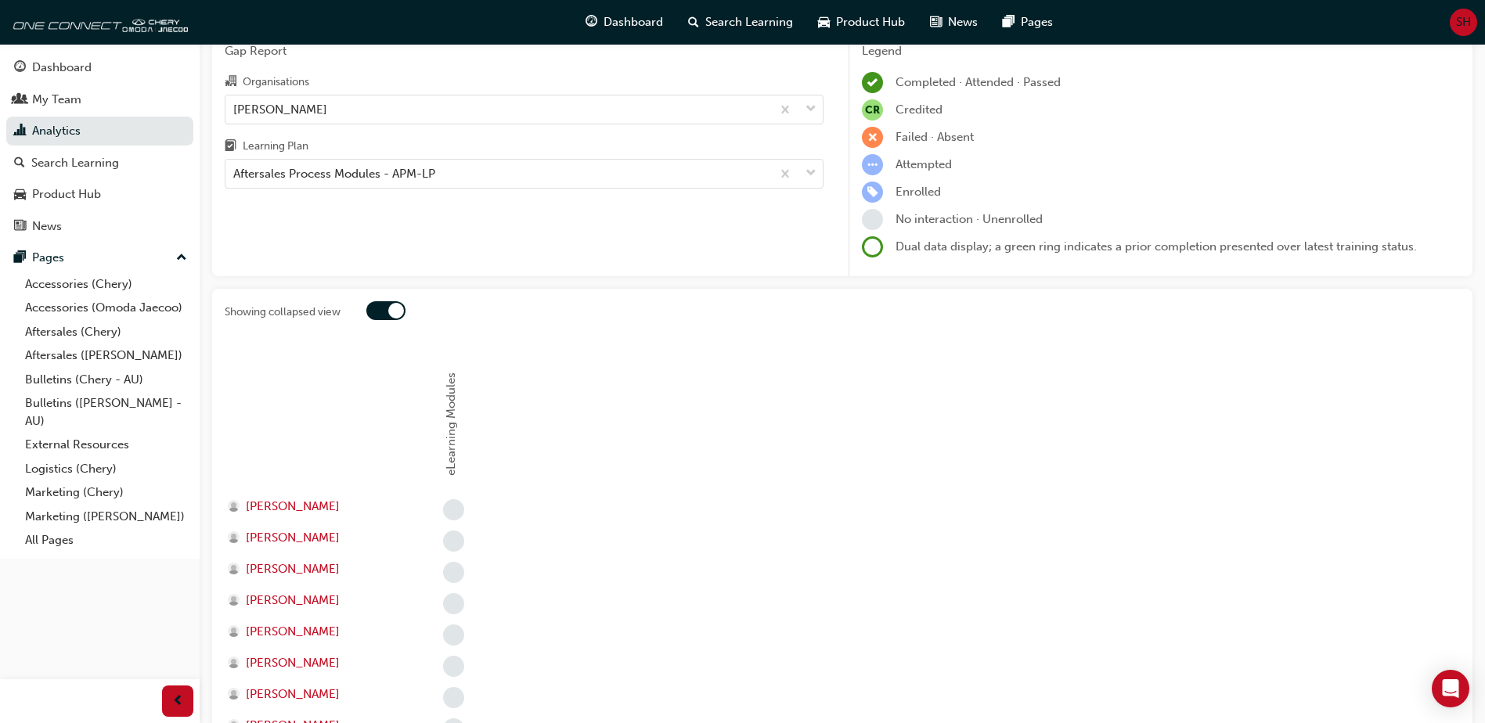
scroll to position [19, 0]
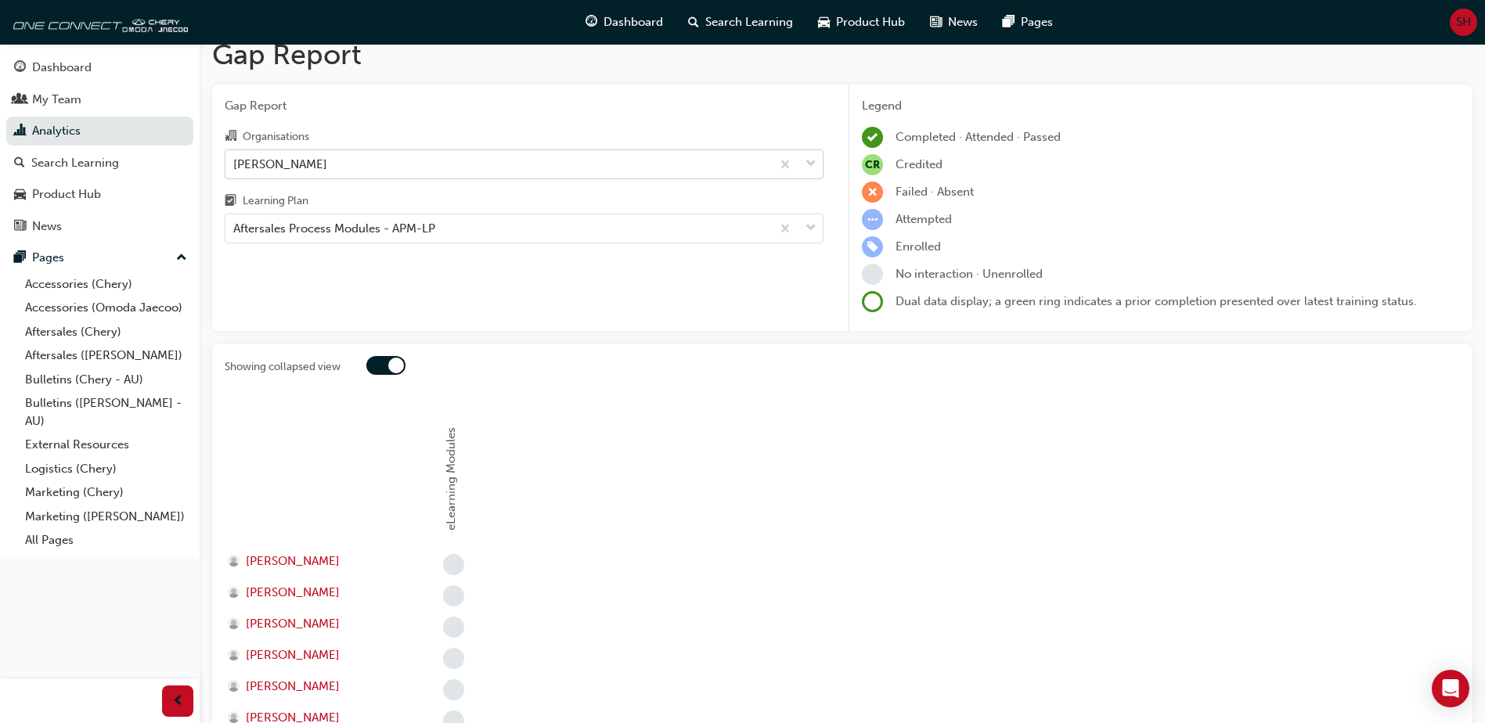
click at [810, 161] on span "down-icon" at bounding box center [811, 164] width 11 height 20
click at [235, 161] on input "Organisations Chery Mildura" at bounding box center [234, 163] width 2 height 13
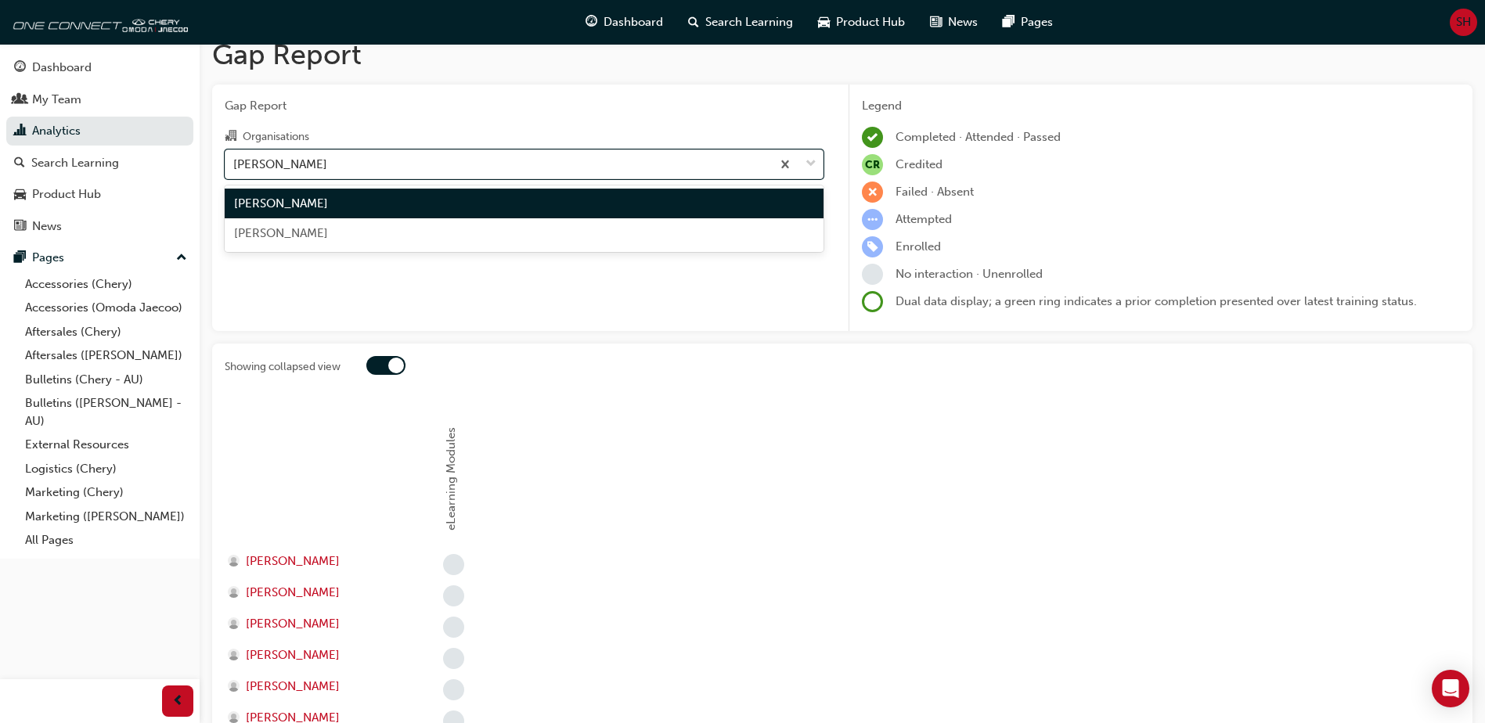
click at [328, 231] on span "[PERSON_NAME]" at bounding box center [281, 233] width 94 height 14
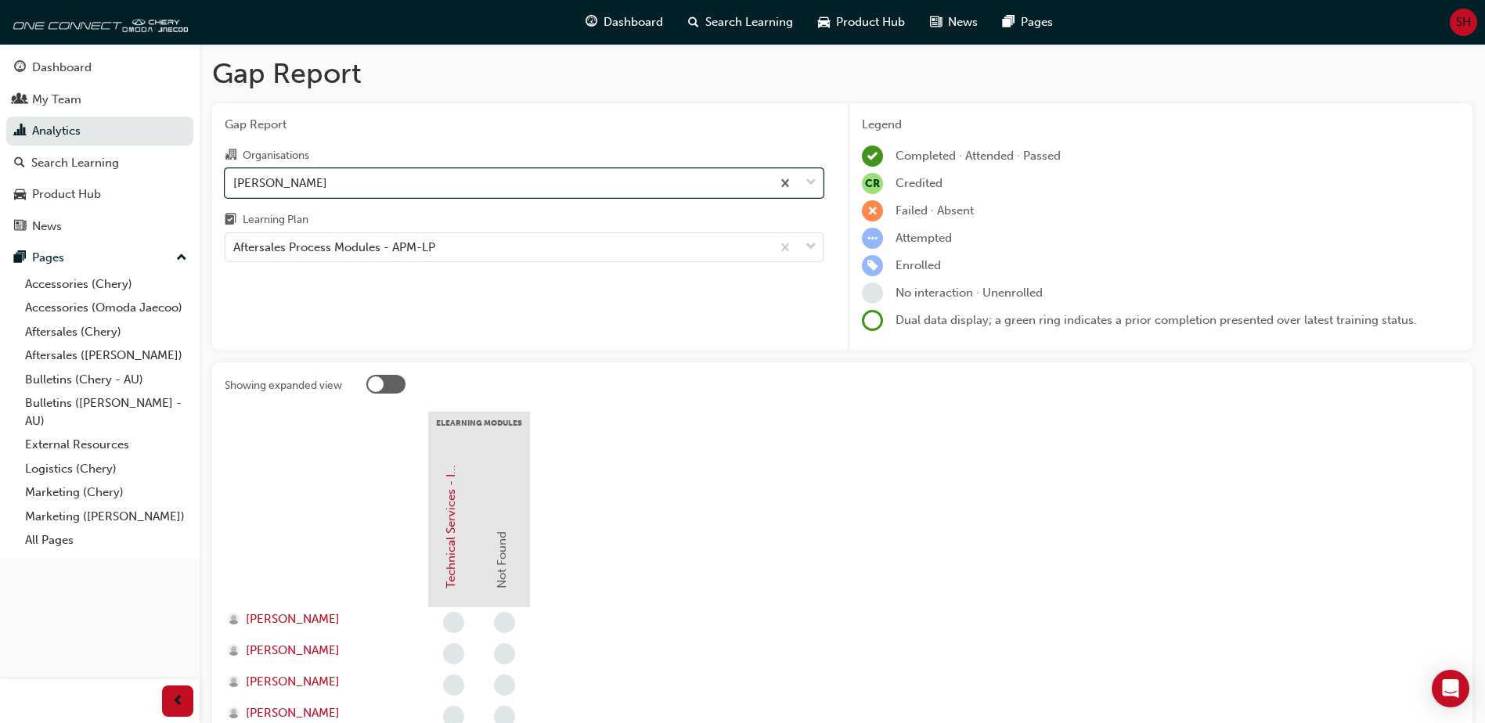
click at [811, 182] on span "down-icon" at bounding box center [811, 183] width 11 height 20
click at [235, 182] on input "Organisations option [PERSON_NAME], selected. 0 results available. Select is fo…" at bounding box center [234, 181] width 2 height 13
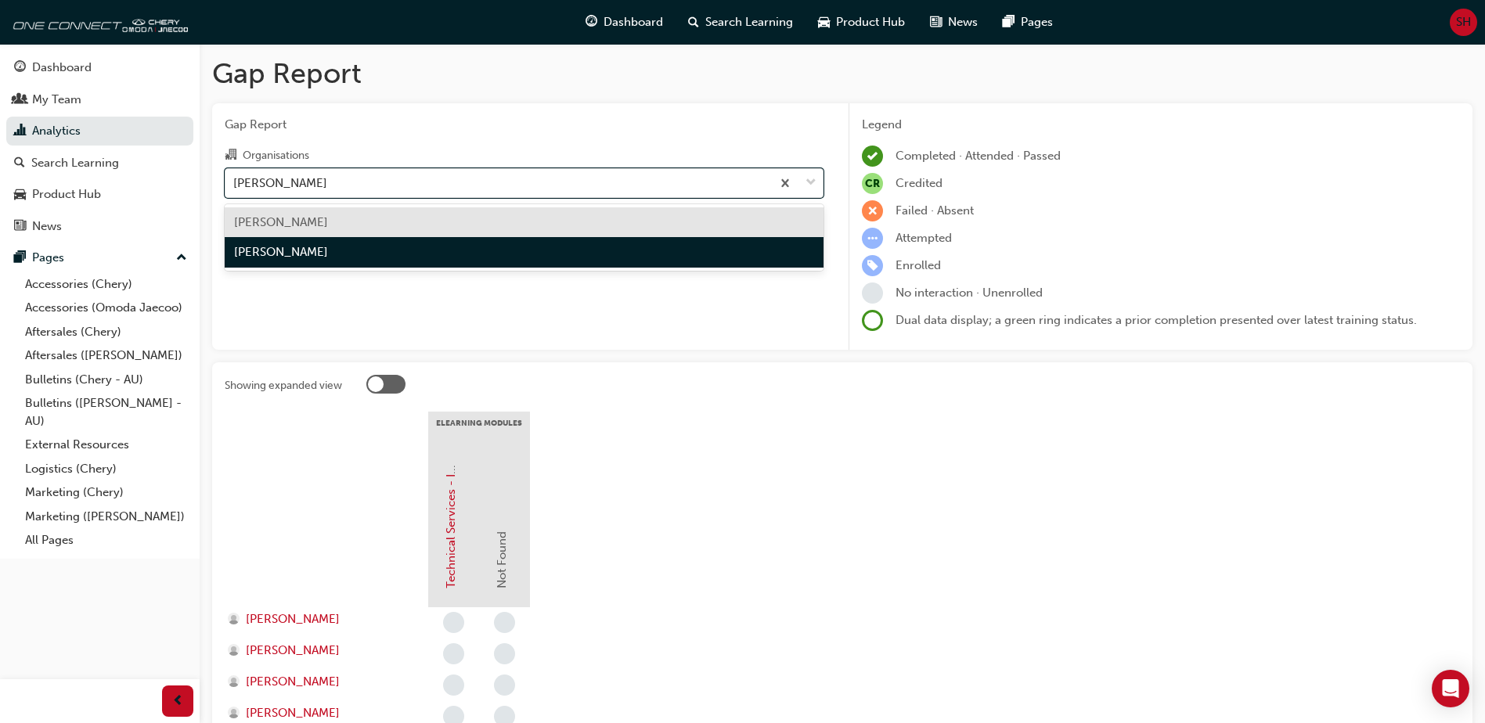
click at [267, 216] on span "[PERSON_NAME]" at bounding box center [281, 222] width 94 height 14
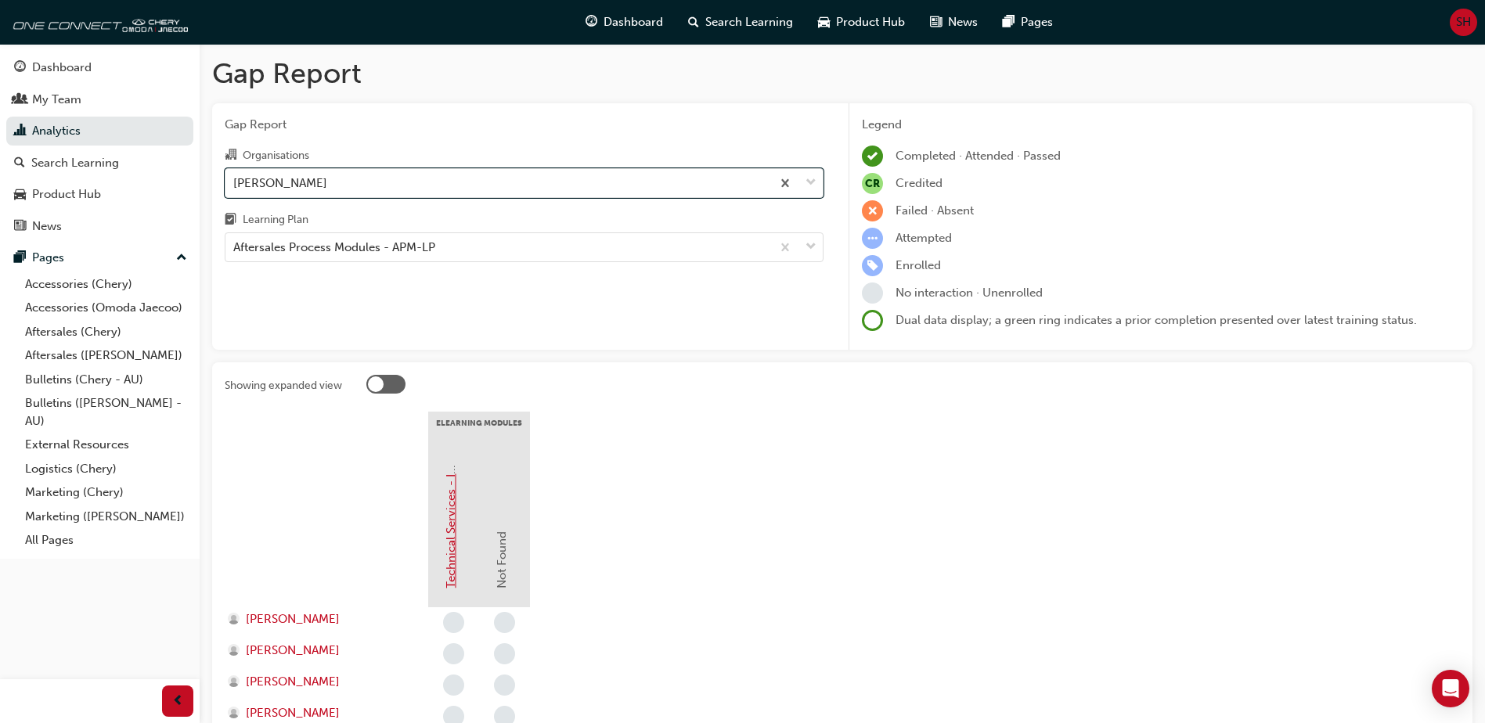
click at [448, 575] on link "Technical Services - InfoHub" at bounding box center [451, 511] width 14 height 155
